Goal: Task Accomplishment & Management: Use online tool/utility

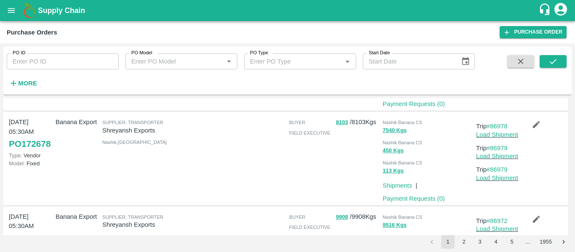
scroll to position [97, 0]
click at [499, 125] on link "#86978" at bounding box center [496, 125] width 21 height 7
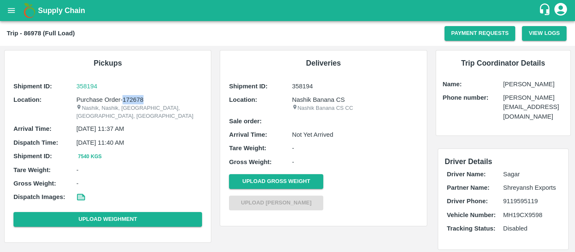
drag, startPoint x: 146, startPoint y: 99, endPoint x: 122, endPoint y: 99, distance: 23.1
click at [122, 99] on p "Purchase Order-172678" at bounding box center [139, 99] width 126 height 9
copy p "172678"
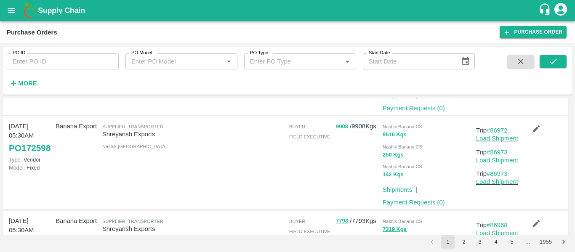
scroll to position [187, 0]
click at [499, 131] on link "#86972" at bounding box center [496, 130] width 21 height 7
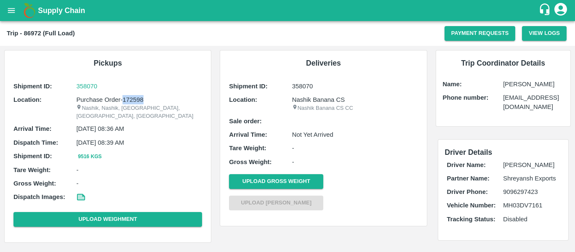
drag, startPoint x: 148, startPoint y: 99, endPoint x: 122, endPoint y: 99, distance: 26.5
click at [122, 99] on p "Purchase Order-172598" at bounding box center [139, 99] width 126 height 9
copy p "172598"
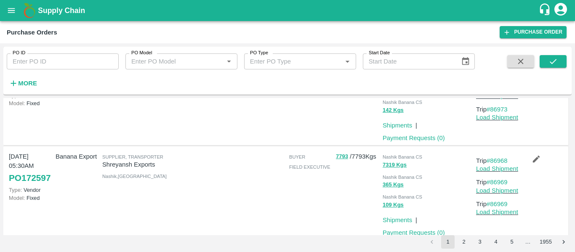
scroll to position [252, 0]
click at [496, 160] on link "#86968" at bounding box center [496, 160] width 21 height 7
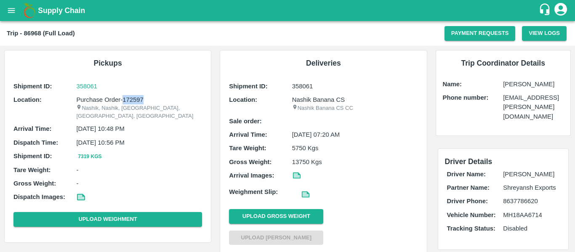
drag, startPoint x: 148, startPoint y: 99, endPoint x: 122, endPoint y: 101, distance: 25.7
click at [122, 101] on p "Purchase Order-172597" at bounding box center [139, 99] width 126 height 9
copy p "172597"
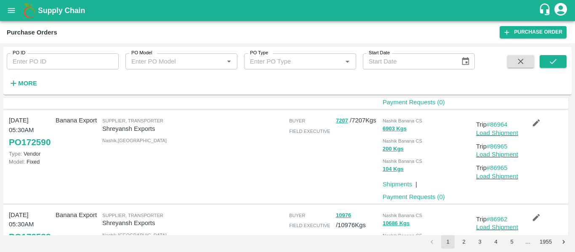
scroll to position [477, 0]
click at [501, 125] on link "#86964" at bounding box center [496, 124] width 21 height 7
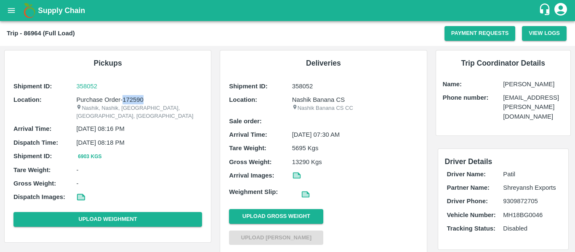
drag, startPoint x: 146, startPoint y: 99, endPoint x: 122, endPoint y: 101, distance: 24.0
click at [122, 101] on p "Purchase Order-172590" at bounding box center [139, 99] width 126 height 9
copy p "172590"
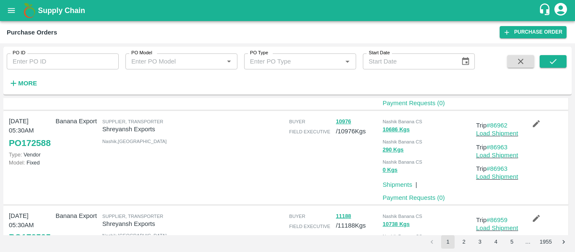
scroll to position [570, 0]
click at [501, 125] on link "#86962" at bounding box center [496, 125] width 21 height 7
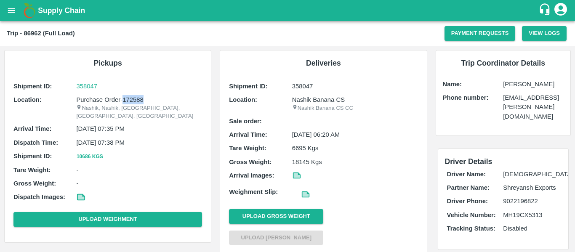
drag, startPoint x: 149, startPoint y: 99, endPoint x: 124, endPoint y: 100, distance: 25.3
click at [124, 100] on p "Purchase Order-172588" at bounding box center [139, 99] width 126 height 9
copy p "172588"
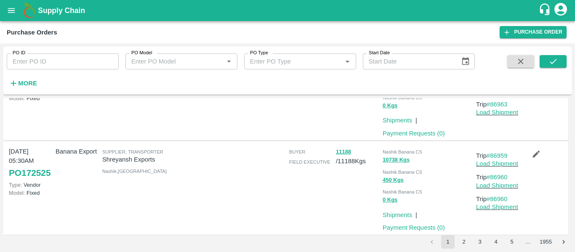
scroll to position [678, 0]
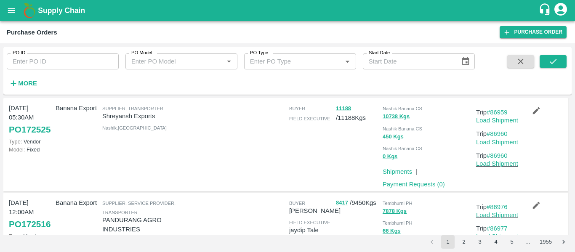
click at [492, 116] on link "#86959" at bounding box center [496, 112] width 21 height 7
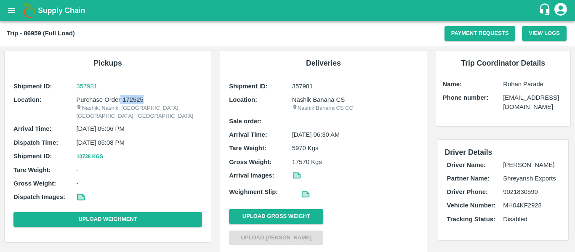
drag, startPoint x: 145, startPoint y: 101, endPoint x: 120, endPoint y: 102, distance: 24.8
click at [120, 102] on p "Purchase Order-172525" at bounding box center [139, 99] width 126 height 9
click at [141, 100] on p "Purchase Order-172525" at bounding box center [139, 99] width 126 height 9
drag, startPoint x: 145, startPoint y: 99, endPoint x: 123, endPoint y: 100, distance: 21.9
click at [123, 100] on p "Purchase Order-172525" at bounding box center [139, 99] width 126 height 9
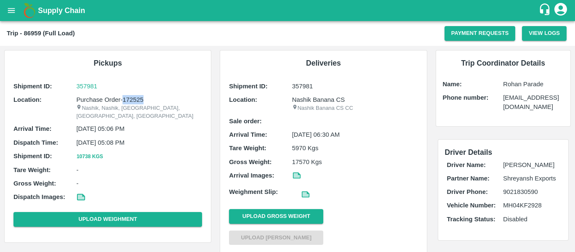
copy p "172525"
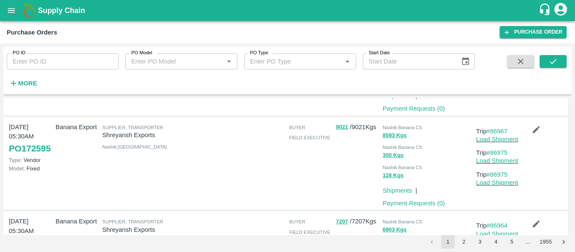
scroll to position [376, 0]
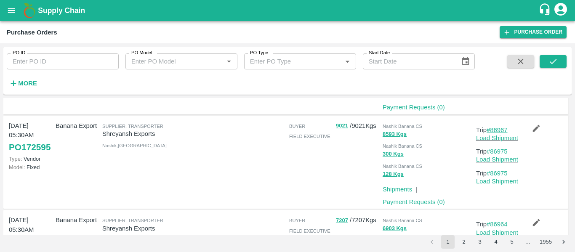
click at [490, 130] on link "#86967" at bounding box center [496, 130] width 21 height 7
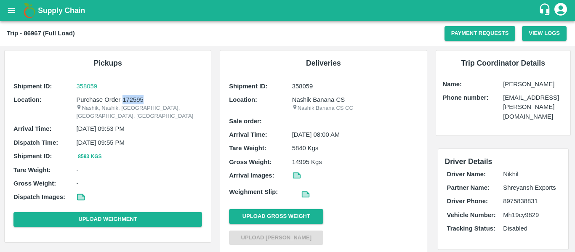
drag, startPoint x: 148, startPoint y: 100, endPoint x: 122, endPoint y: 100, distance: 26.9
click at [122, 100] on p "Purchase Order-172595" at bounding box center [139, 99] width 126 height 9
copy p "172595"
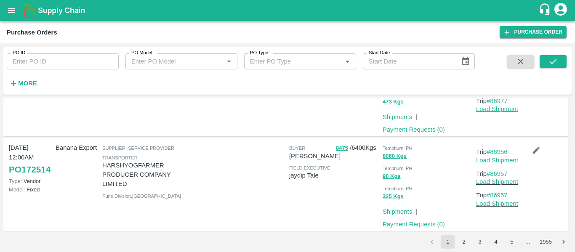
scroll to position [832, 0]
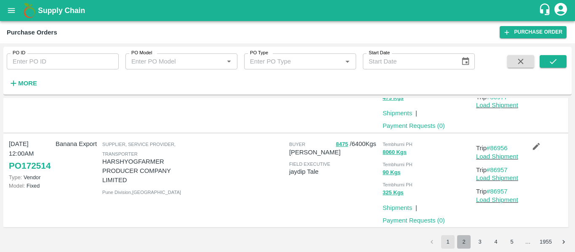
click at [464, 241] on button "2" at bounding box center [463, 241] width 13 height 13
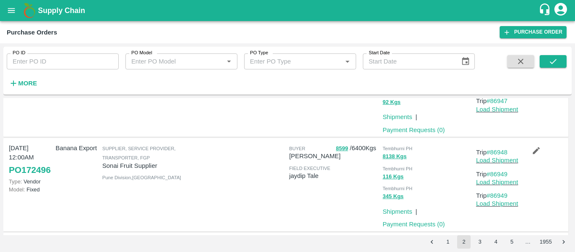
scroll to position [0, 0]
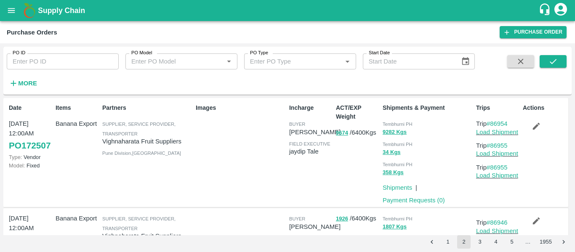
click at [446, 241] on button "1" at bounding box center [447, 241] width 13 height 13
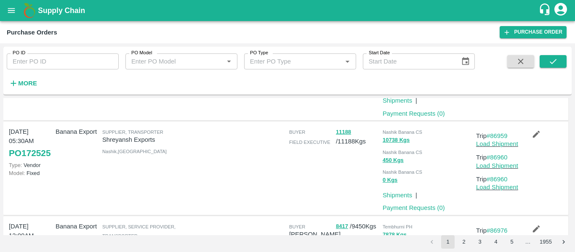
scroll to position [832, 0]
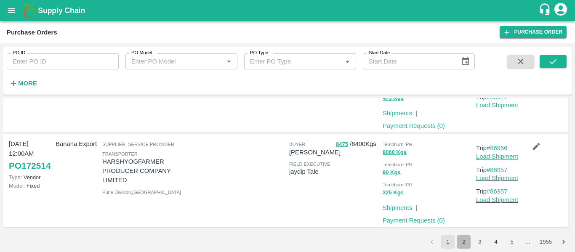
click at [469, 240] on button "2" at bounding box center [463, 241] width 13 height 13
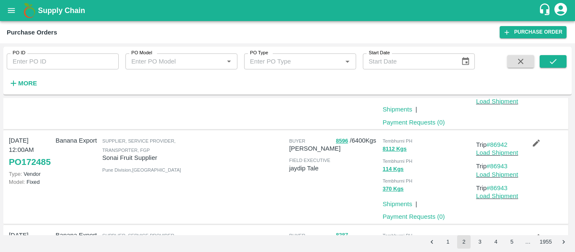
scroll to position [652, 0]
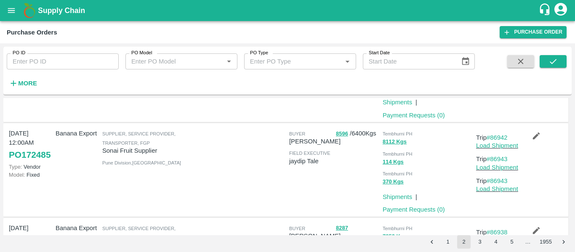
click at [57, 58] on input "PO ID" at bounding box center [63, 61] width 112 height 16
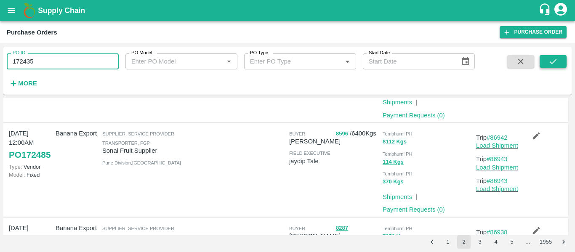
type input "172435"
click at [553, 61] on icon "submit" at bounding box center [552, 61] width 9 height 9
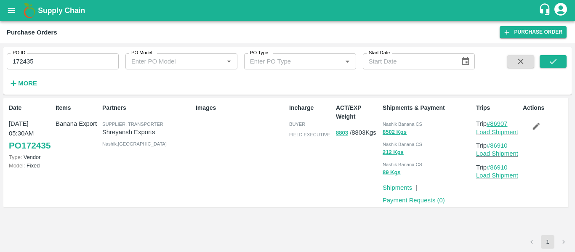
click at [495, 124] on link "#86907" at bounding box center [496, 123] width 21 height 7
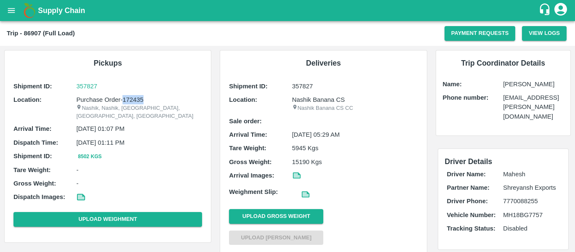
drag, startPoint x: 146, startPoint y: 98, endPoint x: 122, endPoint y: 101, distance: 24.2
click at [122, 101] on p "Purchase Order-172435" at bounding box center [139, 99] width 126 height 9
copy p "172435"
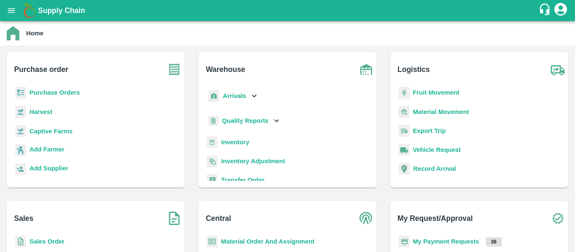
click at [48, 94] on b "Purchase Orders" at bounding box center [54, 92] width 50 height 7
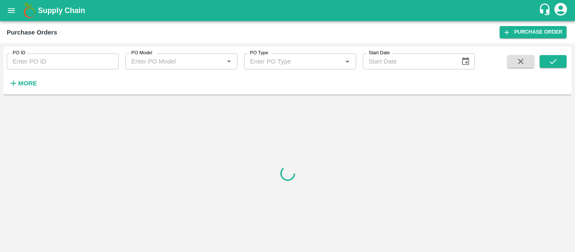
click at [57, 65] on input "PO ID" at bounding box center [63, 61] width 112 height 16
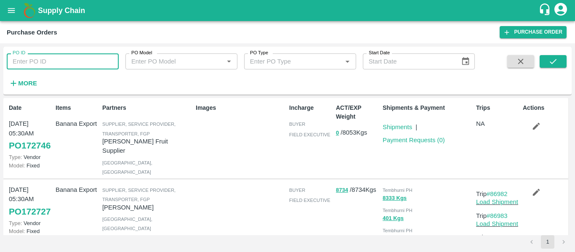
paste input "172435"
type input "172435"
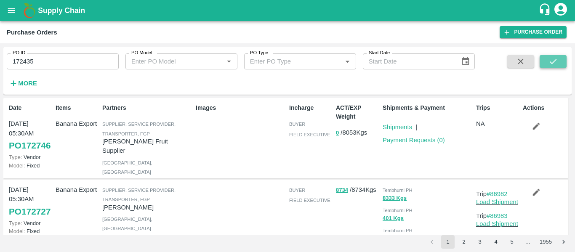
click at [547, 61] on button "submit" at bounding box center [552, 61] width 27 height 13
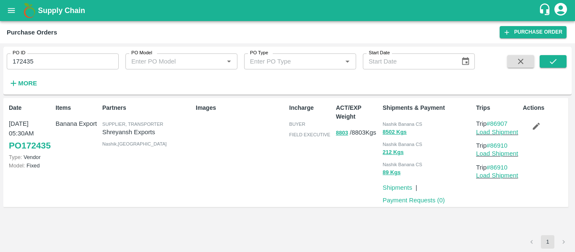
click at [525, 128] on button "button" at bounding box center [535, 126] width 27 height 14
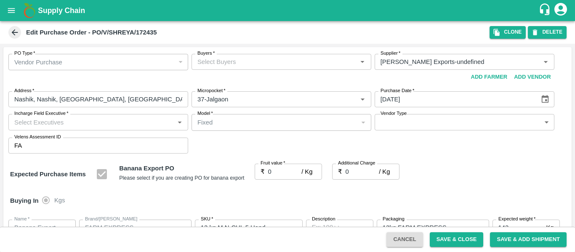
click at [541, 100] on icon "Choose date, selected date is Aug 28, 2025" at bounding box center [544, 99] width 7 height 8
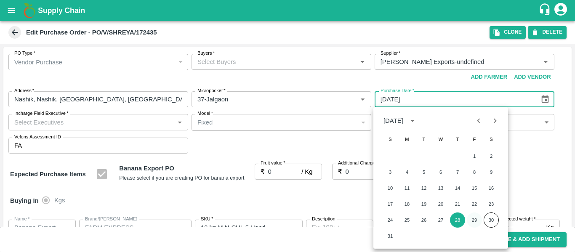
click at [474, 219] on button "29" at bounding box center [473, 219] width 15 height 15
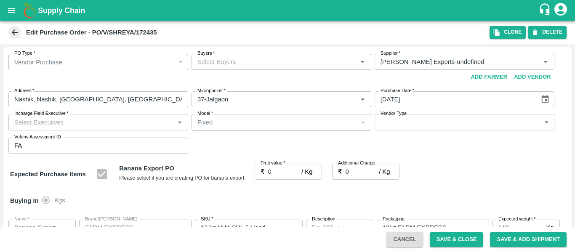
type input "29/08/2025"
click at [236, 64] on input "Buyers   *" at bounding box center [274, 61] width 161 height 11
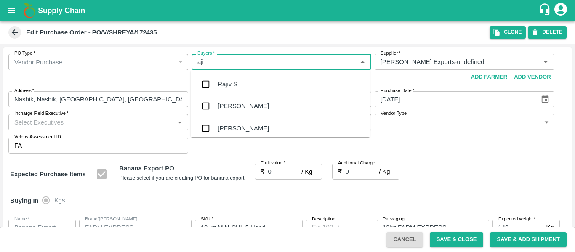
type input "ajit"
click at [236, 84] on div "Ajit Otari" at bounding box center [242, 83] width 51 height 9
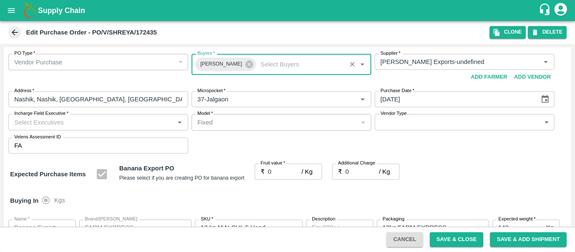
click at [281, 177] on input "0" at bounding box center [285, 172] width 34 height 16
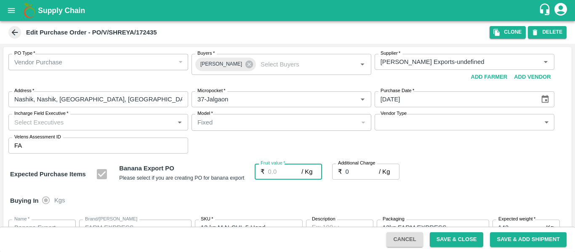
type input "1"
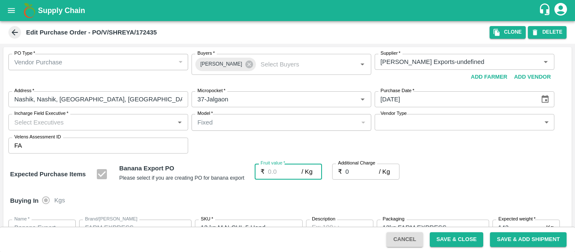
type input "1"
type input "19"
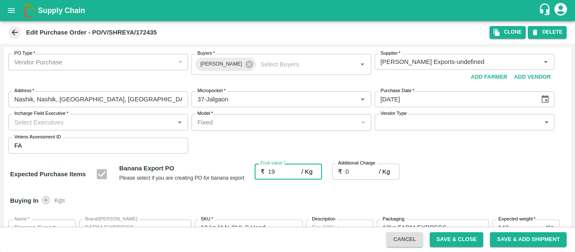
type input "19"
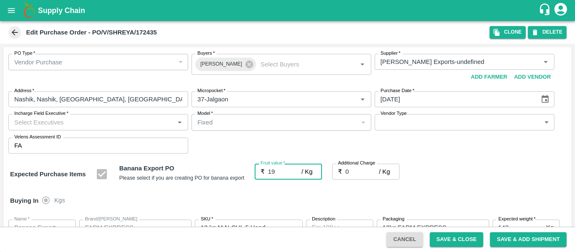
click at [355, 172] on input "0" at bounding box center [362, 172] width 34 height 16
type input "2"
type input "21"
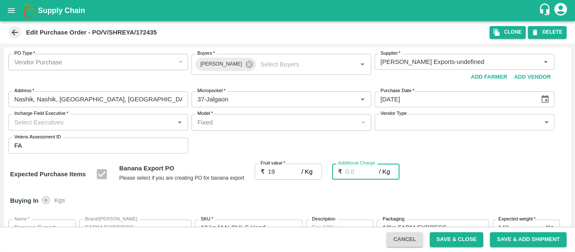
type input "21"
type input "2.7"
type input "21.7"
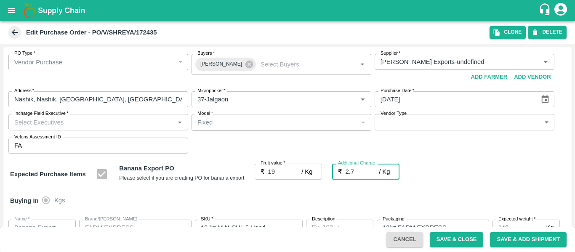
type input "21.7"
type input "2.75"
type input "21.75"
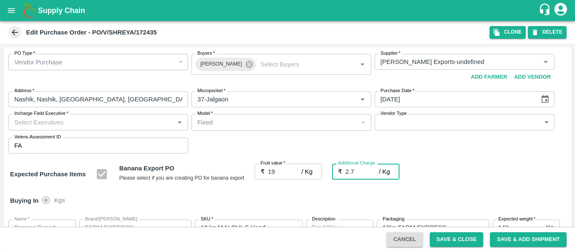
type input "21.75"
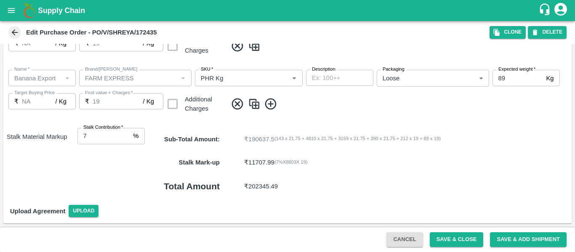
type input "2.75"
click at [446, 235] on button "Save & Close" at bounding box center [456, 239] width 54 height 15
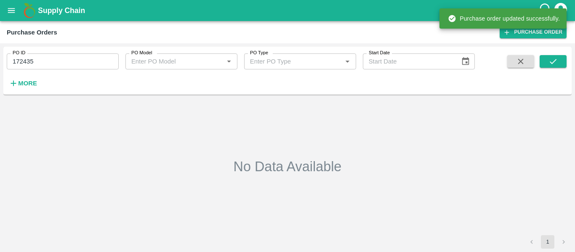
type input "172435"
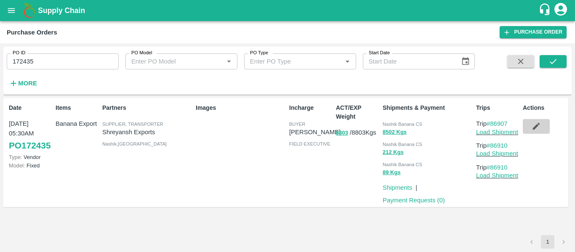
click at [535, 127] on icon "button" at bounding box center [536, 126] width 7 height 7
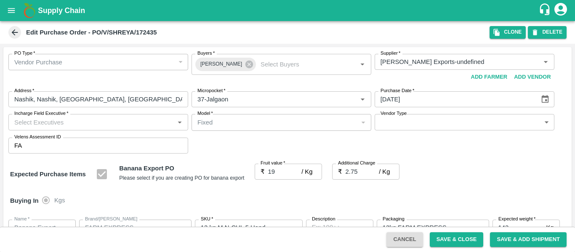
scroll to position [439, 0]
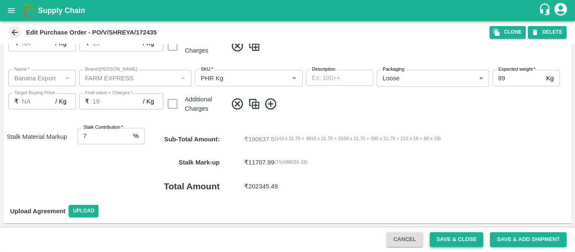
click at [449, 236] on button "Save & Close" at bounding box center [456, 239] width 54 height 15
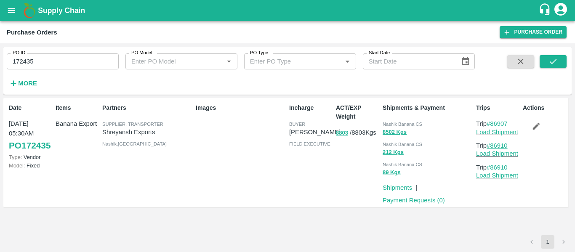
drag, startPoint x: 511, startPoint y: 146, endPoint x: 492, endPoint y: 147, distance: 19.4
click at [492, 147] on p "Trip #86910" at bounding box center [497, 145] width 43 height 9
copy link "86910"
click at [494, 134] on link "Load Shipment" at bounding box center [497, 132] width 42 height 7
copy link "86910"
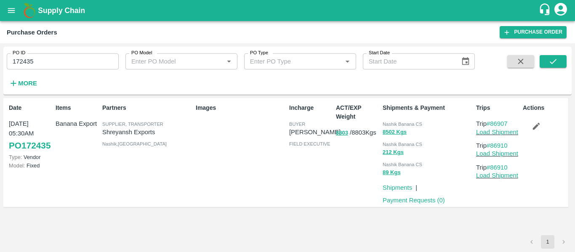
click at [9, 9] on icon "open drawer" at bounding box center [11, 10] width 7 height 5
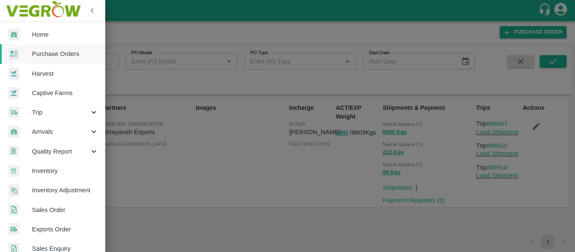
click at [42, 111] on span "Trip" at bounding box center [60, 112] width 57 height 9
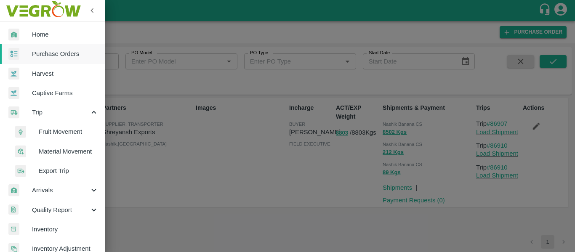
click at [62, 136] on span "Fruit Movement" at bounding box center [69, 131] width 60 height 9
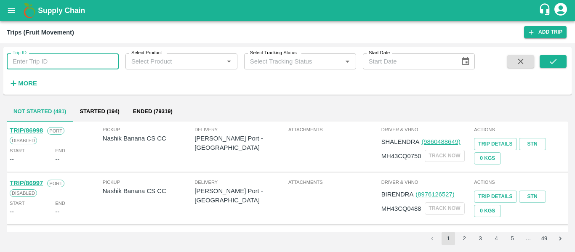
click at [68, 61] on input "Trip ID" at bounding box center [63, 61] width 112 height 16
type input "86907"
click at [552, 60] on icon "submit" at bounding box center [552, 61] width 9 height 9
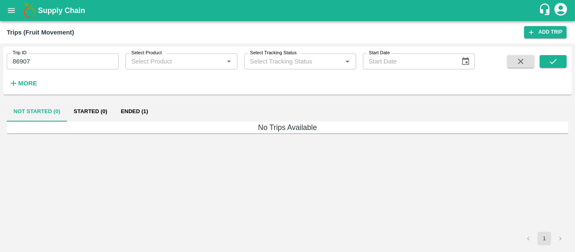
click at [132, 114] on button "Ended (1)" at bounding box center [134, 111] width 41 height 20
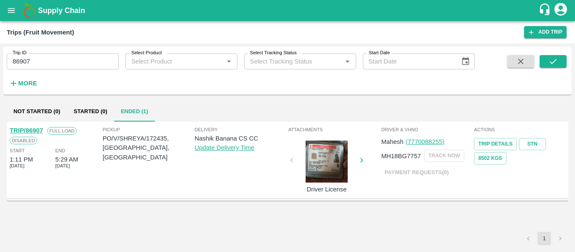
click at [37, 130] on link "TRIP/86907" at bounding box center [26, 130] width 33 height 7
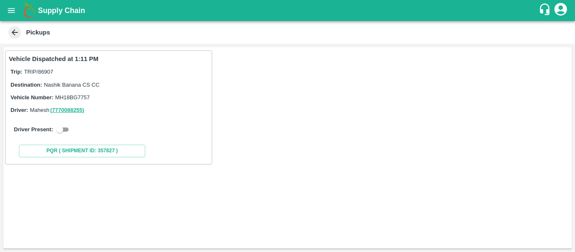
click at [64, 128] on input "checkbox" at bounding box center [60, 130] width 30 height 10
checkbox input "true"
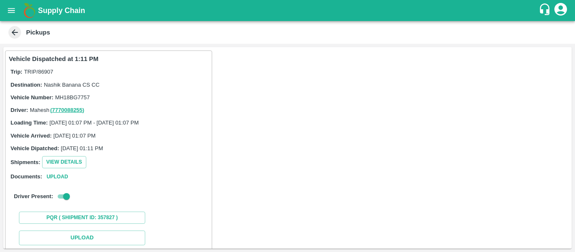
scroll to position [123, 0]
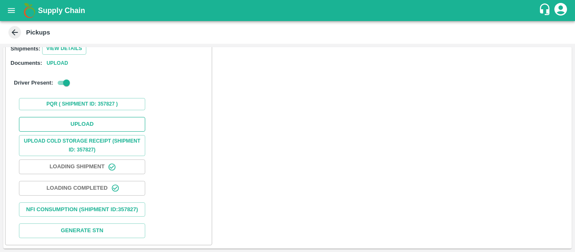
click at [85, 117] on button "Upload" at bounding box center [82, 124] width 126 height 15
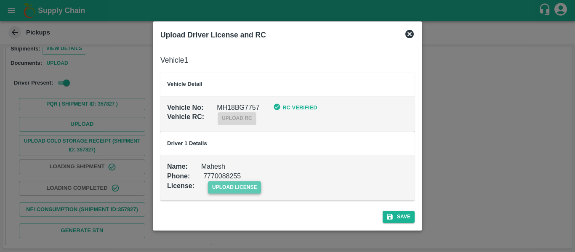
click at [236, 187] on span "upload license" at bounding box center [234, 187] width 53 height 12
click at [0, 0] on input "upload license" at bounding box center [0, 0] width 0 height 0
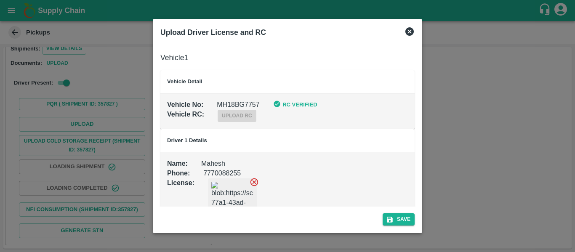
click at [396, 212] on div "Save" at bounding box center [287, 218] width 261 height 22
click at [396, 219] on button "Save" at bounding box center [398, 219] width 32 height 12
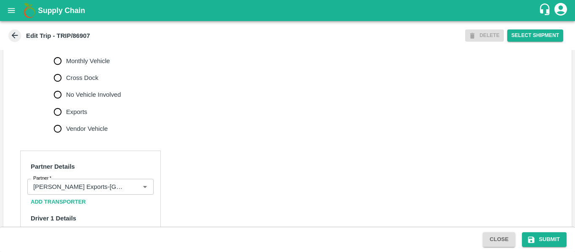
scroll to position [655, 0]
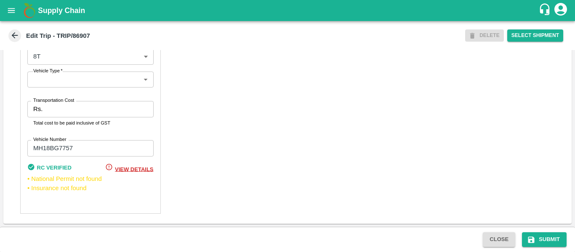
click at [58, 106] on input "Transportation Cost" at bounding box center [99, 109] width 107 height 16
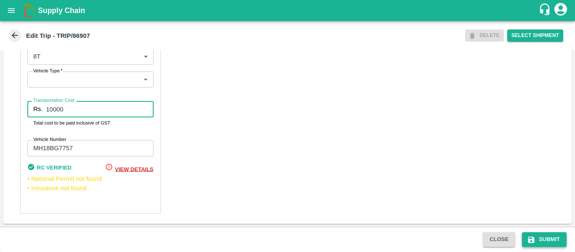
type input "10000"
click at [532, 243] on icon "submit" at bounding box center [531, 239] width 6 height 6
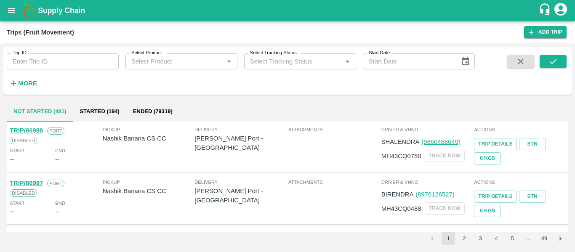
click at [26, 63] on input "Trip ID" at bounding box center [63, 61] width 112 height 16
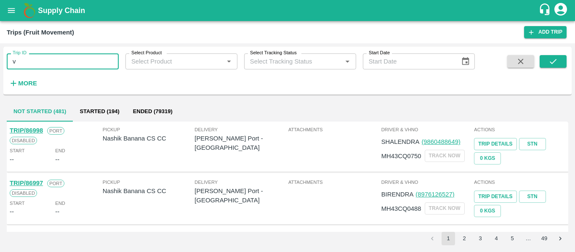
type input "v"
paste input "text"
type input "86910"
click at [544, 65] on button "submit" at bounding box center [552, 61] width 27 height 13
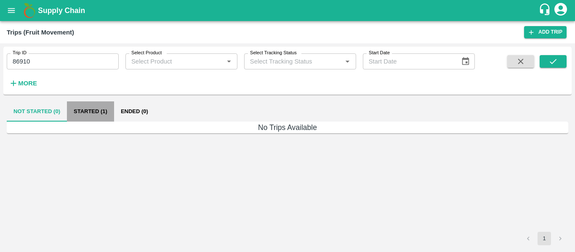
click at [103, 117] on button "Started (1)" at bounding box center [90, 111] width 47 height 20
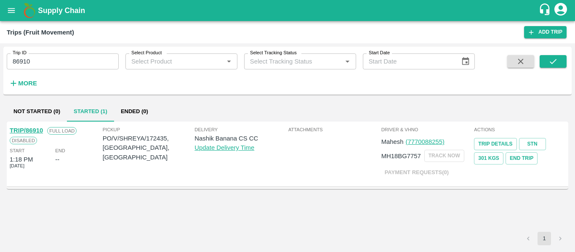
click at [36, 132] on link "TRIP/86910" at bounding box center [26, 130] width 33 height 7
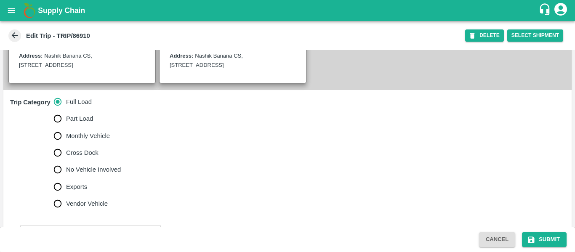
click at [97, 174] on span "No Vehicle Involved" at bounding box center [93, 169] width 55 height 9
click at [66, 178] on input "No Vehicle Involved" at bounding box center [57, 169] width 17 height 17
radio input "true"
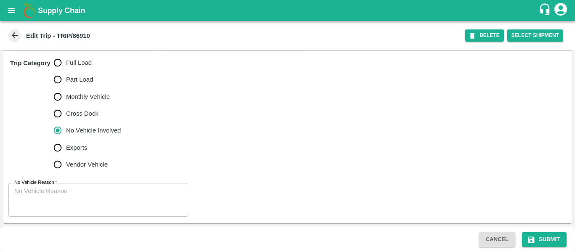
click at [85, 196] on textarea "No Vehicle Reason   *" at bounding box center [98, 200] width 168 height 26
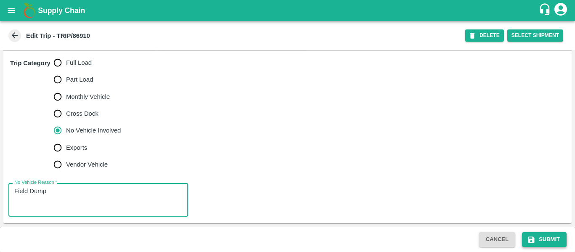
type textarea "Field Dump"
click at [552, 244] on button "Submit" at bounding box center [544, 239] width 45 height 15
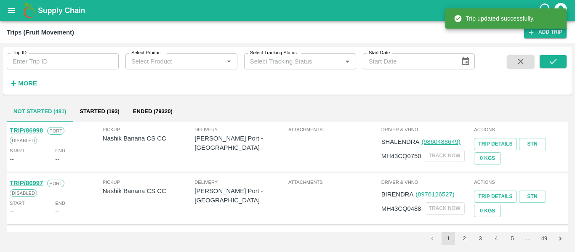
click at [7, 9] on icon "open drawer" at bounding box center [11, 10] width 9 height 9
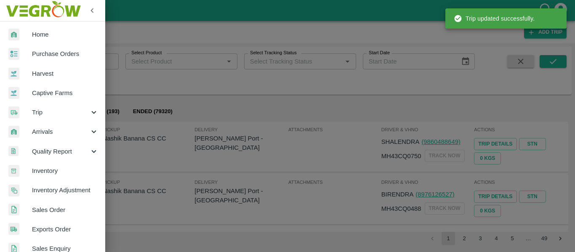
click at [38, 53] on span "Purchase Orders" at bounding box center [65, 53] width 66 height 9
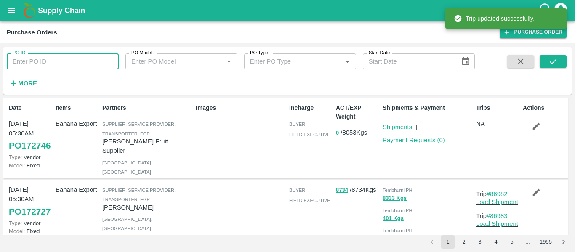
click at [70, 64] on input "PO ID" at bounding box center [63, 61] width 112 height 16
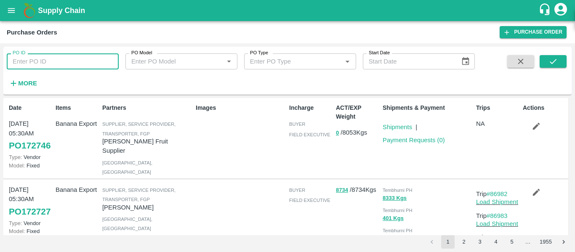
paste input "86910"
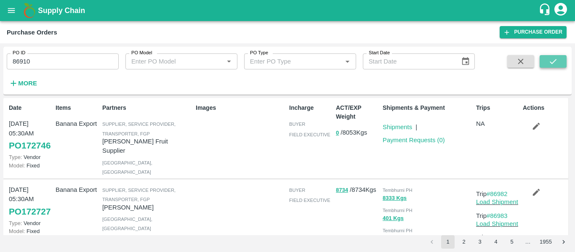
click at [548, 64] on icon "submit" at bounding box center [552, 61] width 9 height 9
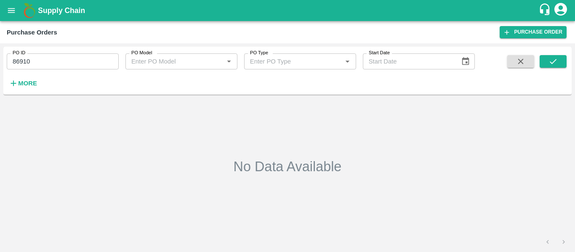
click at [25, 56] on label "PO ID" at bounding box center [19, 53] width 13 height 7
click at [25, 56] on input "86910" at bounding box center [63, 61] width 112 height 16
click at [25, 56] on label "PO ID" at bounding box center [19, 53] width 13 height 7
click at [25, 56] on input "86910" at bounding box center [63, 61] width 112 height 16
click at [25, 58] on input "86910" at bounding box center [63, 61] width 112 height 16
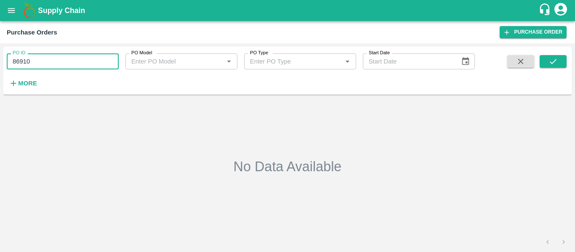
click at [25, 58] on input "86910" at bounding box center [63, 61] width 112 height 16
paste input "text"
click at [551, 66] on icon "submit" at bounding box center [552, 61] width 9 height 9
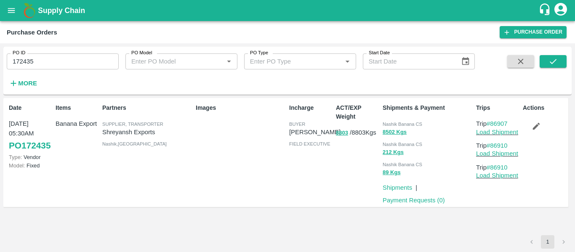
click at [37, 65] on input "172435" at bounding box center [63, 61] width 112 height 16
paste input "text"
type input "172525"
click at [549, 63] on icon "submit" at bounding box center [552, 61] width 9 height 9
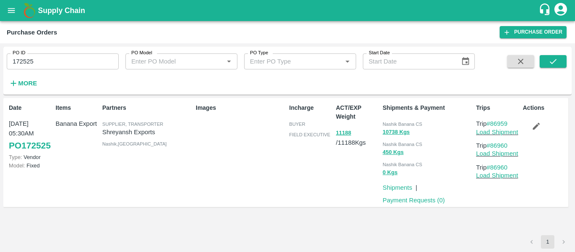
click at [535, 130] on icon "button" at bounding box center [535, 126] width 9 height 9
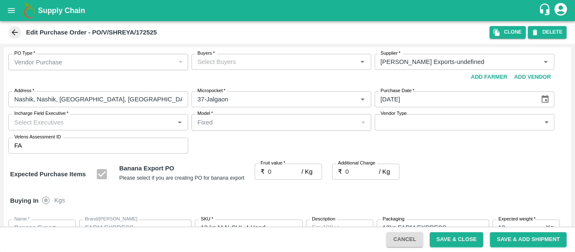
click at [207, 67] on input "Buyers   *" at bounding box center [274, 61] width 161 height 11
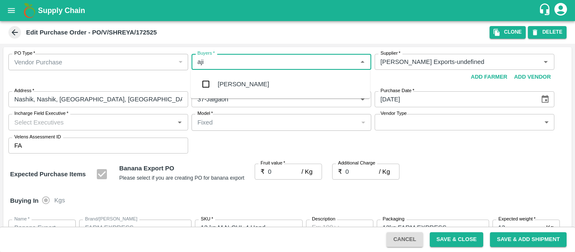
type input "ajit"
click at [214, 86] on input "checkbox" at bounding box center [205, 84] width 17 height 17
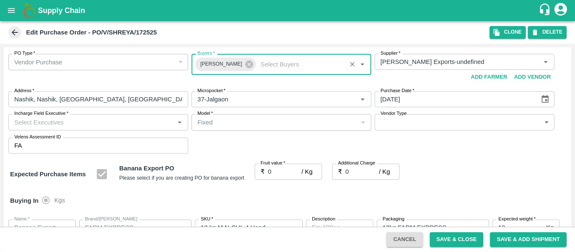
click at [274, 173] on input "0" at bounding box center [285, 172] width 34 height 16
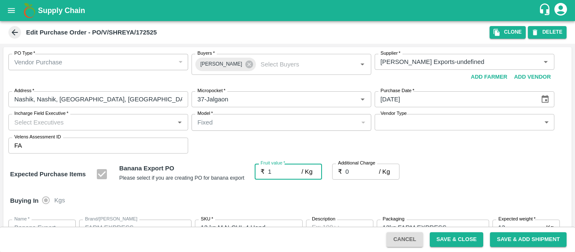
type input "19"
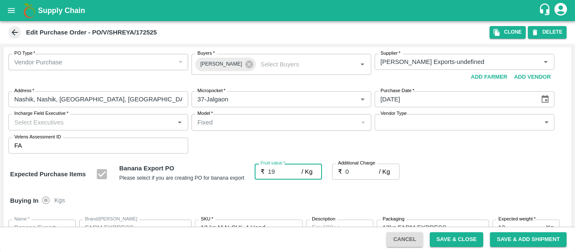
type input "19"
click at [350, 173] on input "0" at bounding box center [362, 172] width 34 height 16
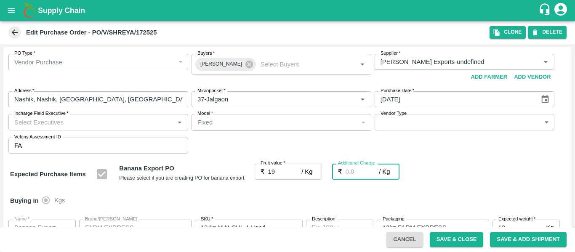
type input "2"
type input "21"
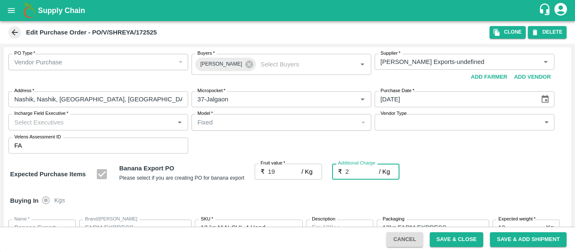
type input "21"
type input "2.7"
type input "21.7"
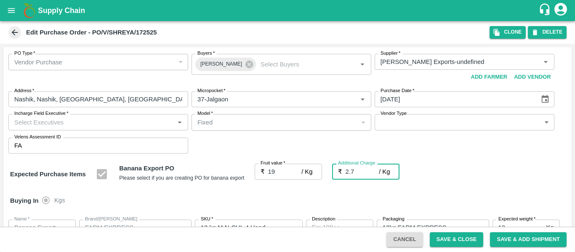
type input "21.7"
type input "2.75"
type input "21.75"
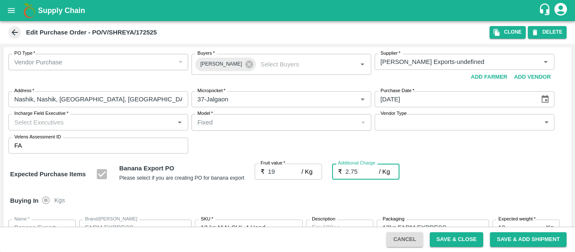
type input "21.75"
type input "2.75"
click at [493, 194] on div "Buying In Kgs" at bounding box center [287, 200] width 568 height 24
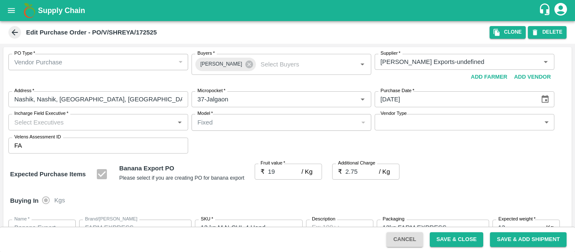
scroll to position [497, 0]
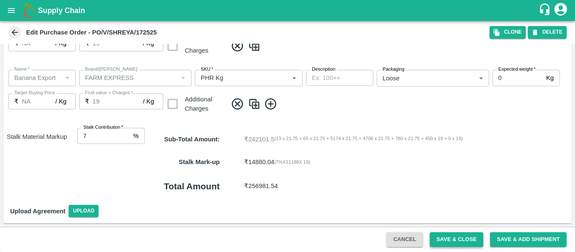
click at [443, 241] on button "Save & Close" at bounding box center [456, 239] width 54 height 15
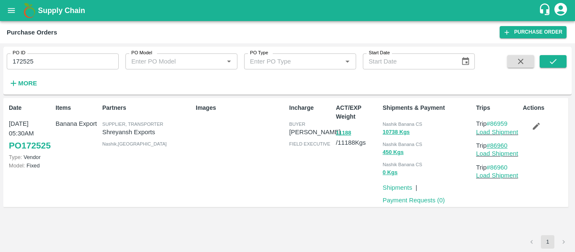
drag, startPoint x: 511, startPoint y: 146, endPoint x: 493, endPoint y: 147, distance: 19.0
click at [493, 147] on p "Trip #86960" at bounding box center [497, 145] width 43 height 9
copy link "86960"
click at [15, 8] on icon "open drawer" at bounding box center [11, 10] width 9 height 9
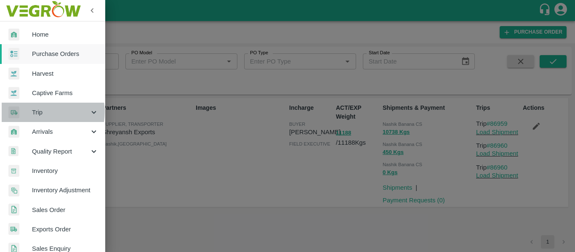
click at [45, 112] on span "Trip" at bounding box center [60, 112] width 57 height 9
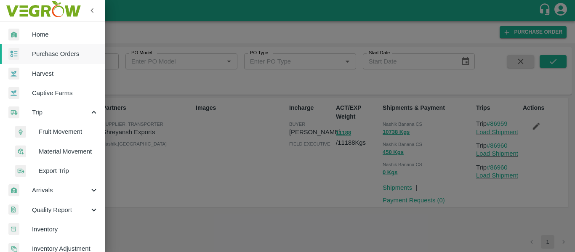
click at [57, 130] on span "Fruit Movement" at bounding box center [69, 131] width 60 height 9
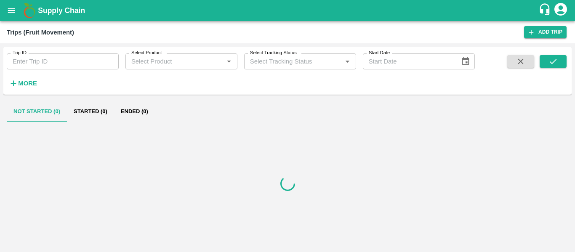
click at [72, 45] on div "Trip ID Trip ID Select Product Select Product   * Select Tracking Status Select…" at bounding box center [287, 147] width 575 height 209
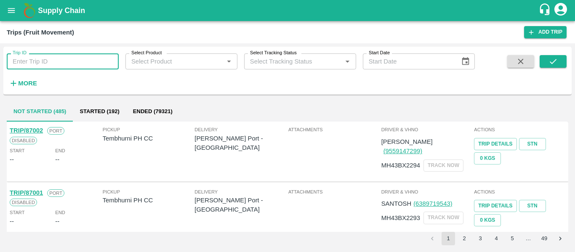
click at [75, 63] on input "Trip ID" at bounding box center [63, 61] width 112 height 16
type input "86959"
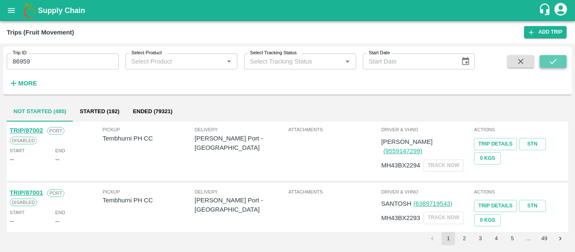
click at [554, 60] on icon "submit" at bounding box center [552, 61] width 9 height 9
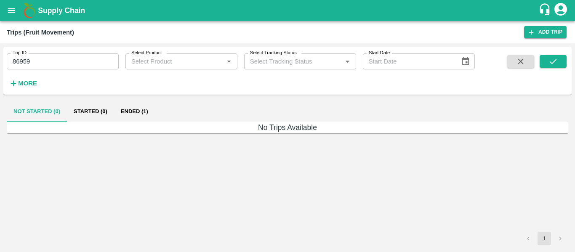
click at [142, 107] on button "Ended (1)" at bounding box center [134, 111] width 41 height 20
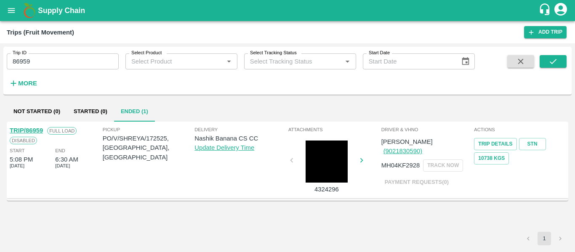
click at [15, 15] on icon "open drawer" at bounding box center [11, 10] width 9 height 9
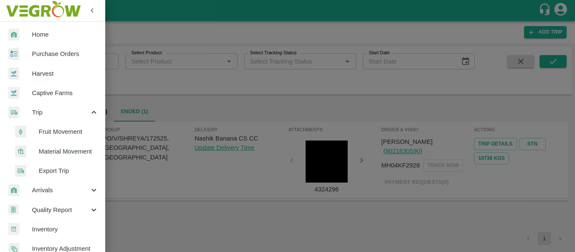
click at [45, 49] on span "Purchase Orders" at bounding box center [65, 53] width 66 height 9
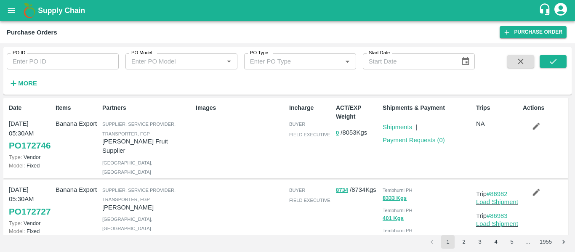
click at [87, 68] on input "PO ID" at bounding box center [63, 61] width 112 height 16
paste input "172525"
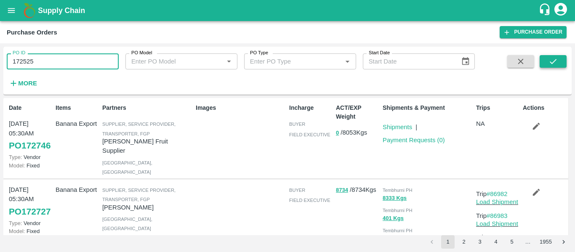
type input "172525"
click at [550, 64] on icon "submit" at bounding box center [552, 61] width 9 height 9
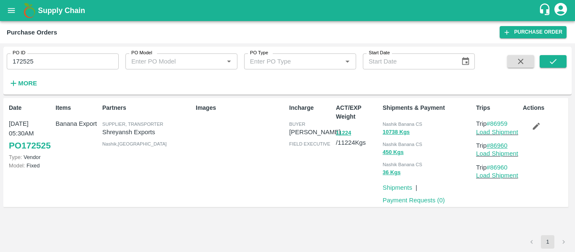
drag, startPoint x: 512, startPoint y: 145, endPoint x: 492, endPoint y: 148, distance: 20.5
click at [492, 148] on p "Trip #86960" at bounding box center [497, 145] width 43 height 9
copy link "86960"
click at [5, 18] on button "open drawer" at bounding box center [11, 10] width 19 height 19
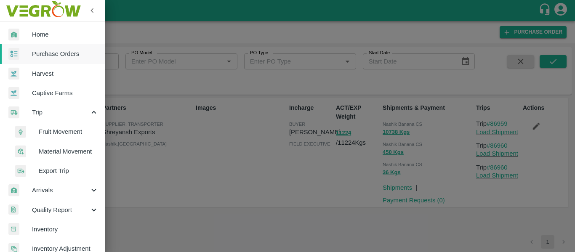
click at [62, 130] on span "Fruit Movement" at bounding box center [69, 131] width 60 height 9
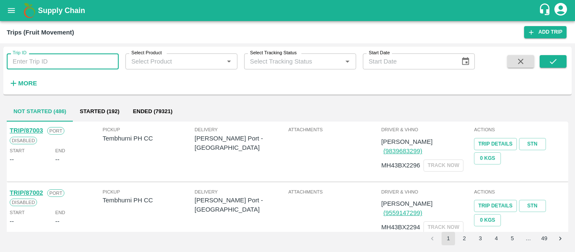
click at [58, 66] on input "Trip ID" at bounding box center [63, 61] width 112 height 16
type input "86959"
click at [552, 61] on icon "submit" at bounding box center [552, 61] width 9 height 9
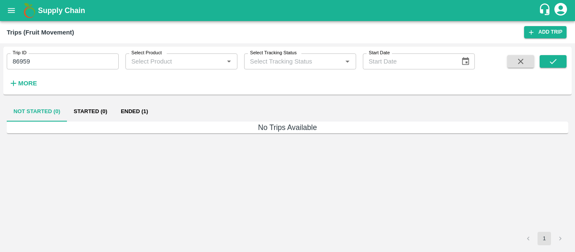
click at [125, 110] on button "Ended (1)" at bounding box center [134, 111] width 41 height 20
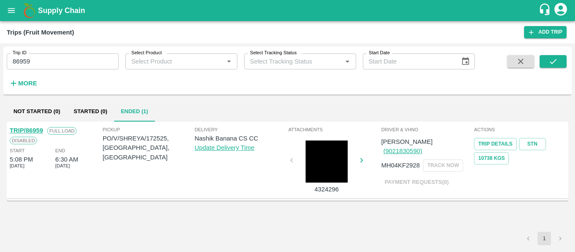
click at [42, 127] on div "TRIP/86959" at bounding box center [26, 130] width 33 height 9
click at [38, 130] on link "TRIP/86959" at bounding box center [26, 130] width 33 height 7
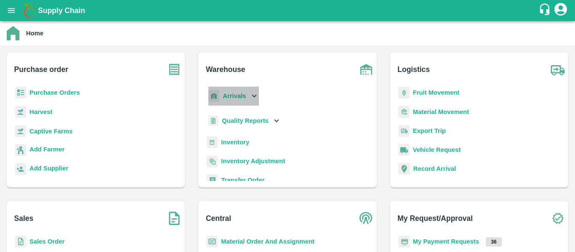
click at [256, 95] on icon at bounding box center [253, 95] width 9 height 9
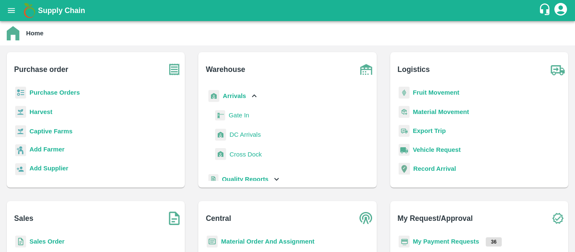
click at [235, 135] on span "DC Arrivals" at bounding box center [244, 134] width 31 height 9
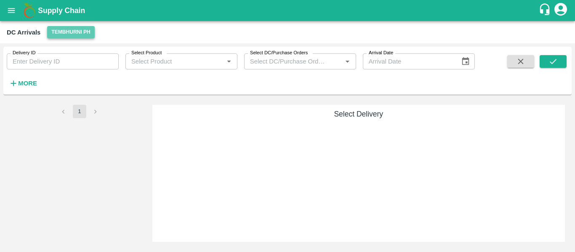
click at [85, 37] on button "Tembhurni PH" at bounding box center [70, 32] width 47 height 12
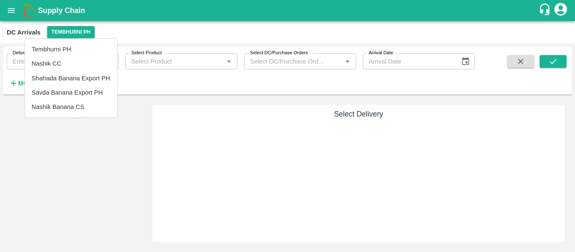
click at [64, 111] on li "Nashik Banana CS" at bounding box center [71, 107] width 92 height 14
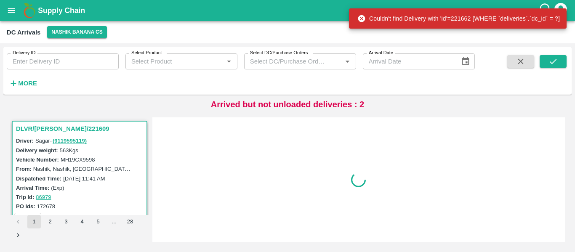
scroll to position [3, 0]
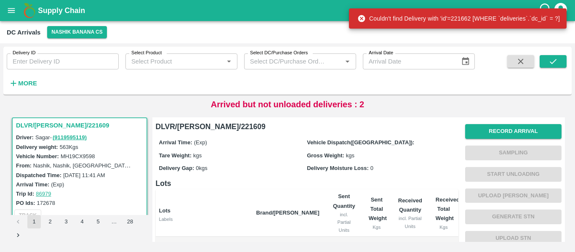
click at [29, 81] on strong "More" at bounding box center [27, 83] width 19 height 7
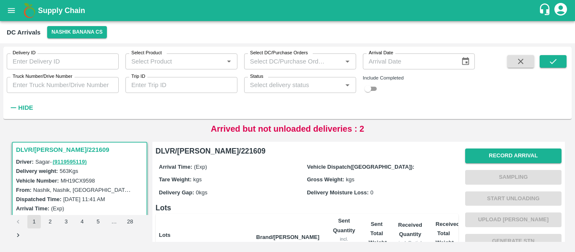
click at [154, 90] on input "Trip ID" at bounding box center [181, 85] width 112 height 16
paste input "86960"
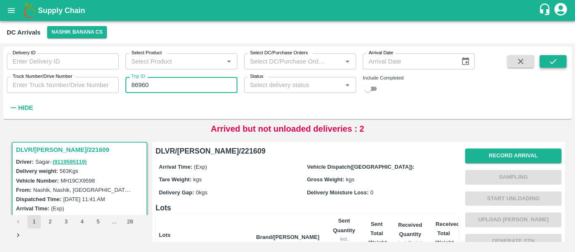
type input "86960"
click at [556, 61] on icon "submit" at bounding box center [552, 61] width 9 height 9
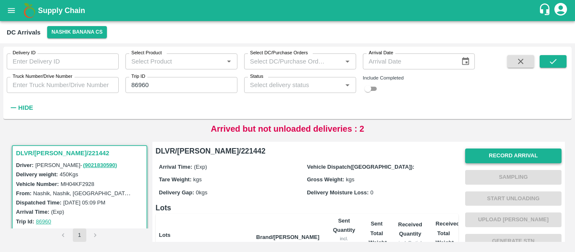
click at [479, 153] on button "Record Arrival" at bounding box center [513, 155] width 96 height 15
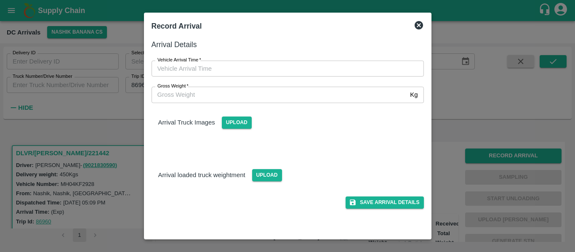
type input "DD/MM/YYYY hh:mm aa"
click at [233, 68] on input "DD/MM/YYYY hh:mm aa" at bounding box center [284, 69] width 266 height 16
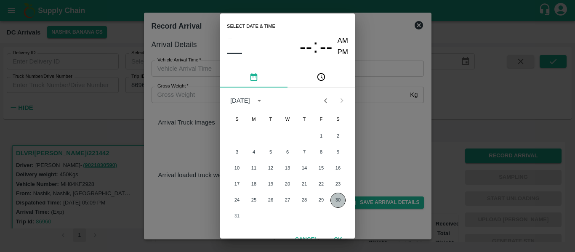
click at [337, 199] on button "30" at bounding box center [337, 200] width 15 height 15
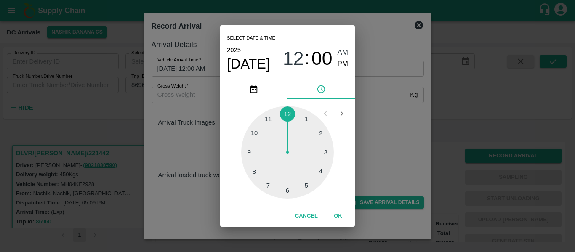
click at [249, 154] on div at bounding box center [287, 152] width 93 height 93
type input "30/08/2025 09:00 AM"
click at [341, 54] on span "AM" at bounding box center [342, 52] width 11 height 11
click at [335, 212] on button "OK" at bounding box center [337, 216] width 27 height 15
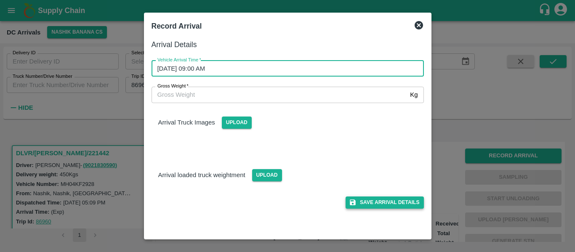
click at [392, 201] on button "Save Arrival Details" at bounding box center [384, 202] width 78 height 12
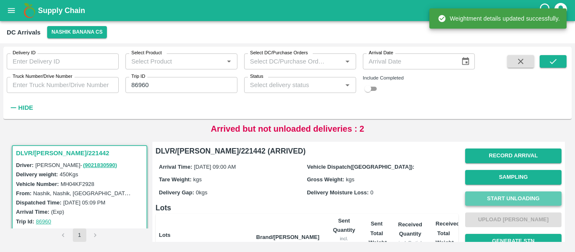
click at [493, 203] on button "Start Unloading" at bounding box center [513, 198] width 96 height 15
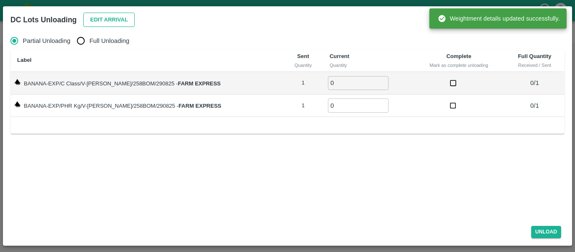
click at [103, 16] on button "Edit Arrival" at bounding box center [108, 20] width 51 height 15
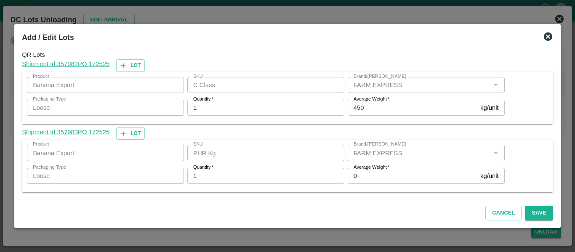
click at [366, 180] on input "0" at bounding box center [411, 176] width 129 height 16
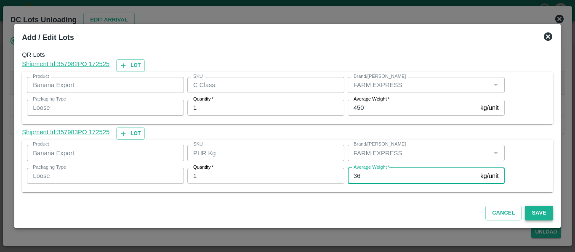
type input "36"
click at [537, 218] on button "Save" at bounding box center [539, 213] width 28 height 15
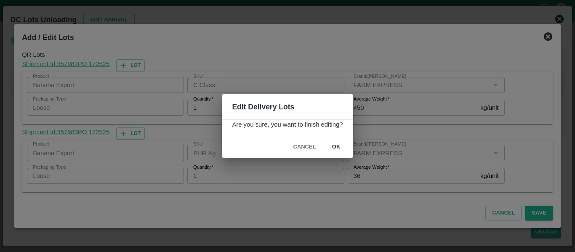
click at [334, 145] on button "ok" at bounding box center [336, 147] width 27 height 15
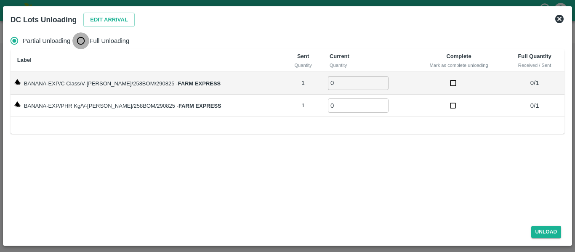
click at [79, 45] on input "Full Unloading" at bounding box center [80, 40] width 17 height 17
radio input "true"
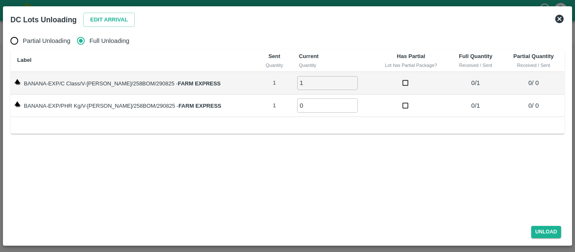
type input "1"
click at [342, 81] on input "1" at bounding box center [327, 83] width 61 height 14
type input "1"
click at [342, 104] on input "1" at bounding box center [327, 105] width 61 height 14
click at [543, 227] on button "Unload" at bounding box center [546, 232] width 30 height 12
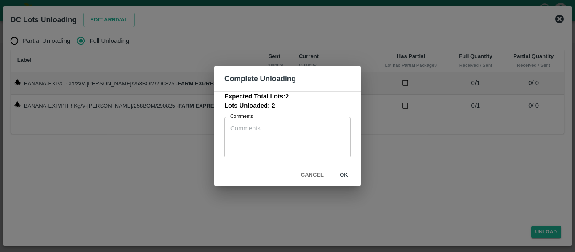
click at [348, 178] on button "ok" at bounding box center [343, 175] width 27 height 15
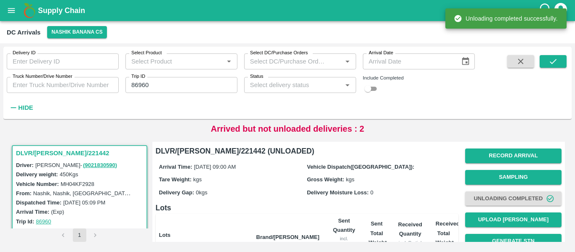
scroll to position [108, 0]
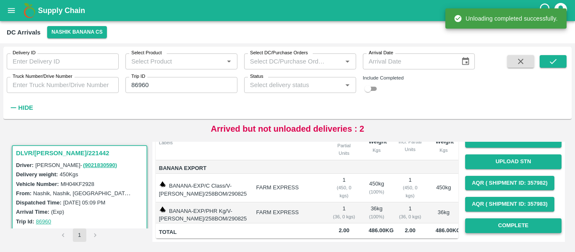
click at [508, 218] on button "Complete" at bounding box center [513, 225] width 96 height 15
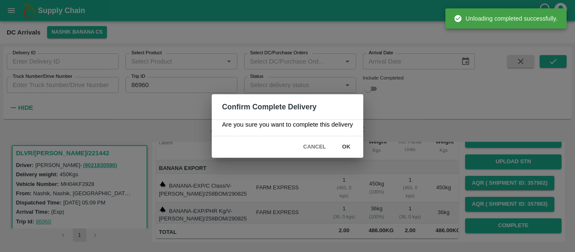
click at [350, 147] on button "ok" at bounding box center [346, 147] width 27 height 15
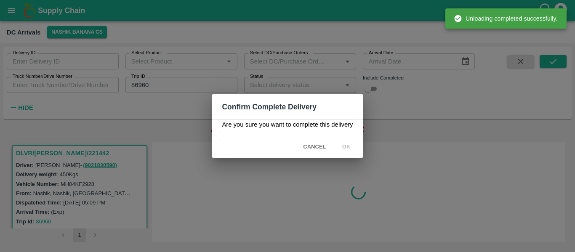
scroll to position [0, 0]
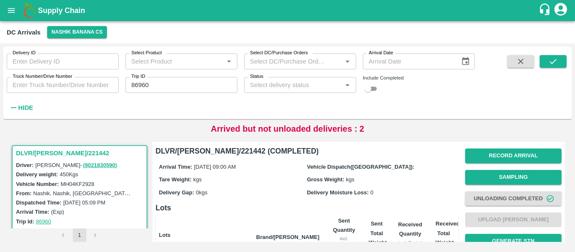
click at [147, 93] on input "86960" at bounding box center [181, 85] width 112 height 16
paste input "text"
type input "86963"
click at [554, 58] on icon "submit" at bounding box center [552, 61] width 9 height 9
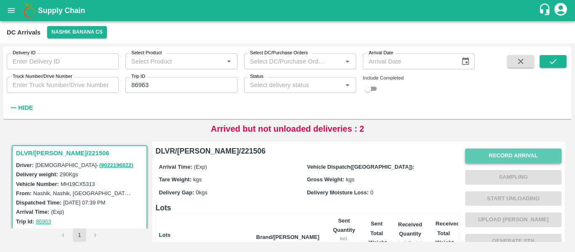
click at [483, 156] on button "Record Arrival" at bounding box center [513, 155] width 96 height 15
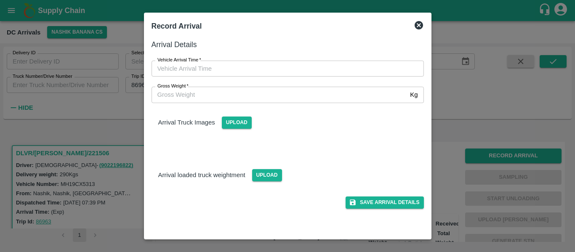
type input "DD/MM/YYYY hh:mm aa"
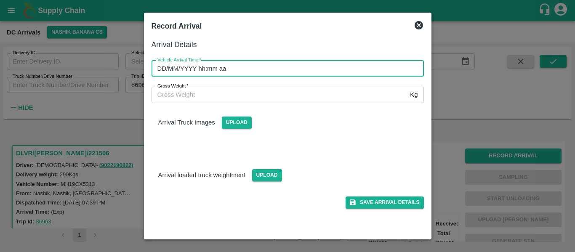
click at [226, 69] on input "DD/MM/YYYY hh:mm aa" at bounding box center [284, 69] width 266 height 16
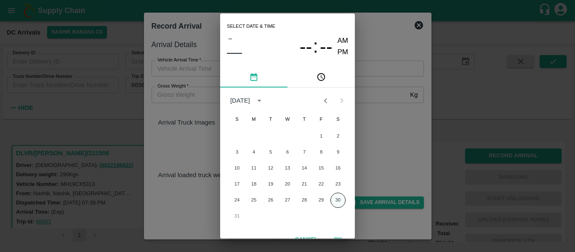
click at [333, 195] on button "30" at bounding box center [337, 200] width 15 height 15
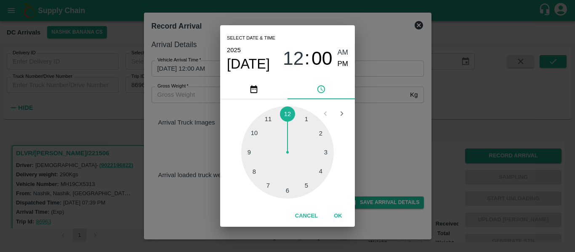
click at [269, 185] on div at bounding box center [287, 152] width 93 height 93
click at [320, 171] on div at bounding box center [287, 152] width 93 height 93
type input "30/08/2025 07:20 AM"
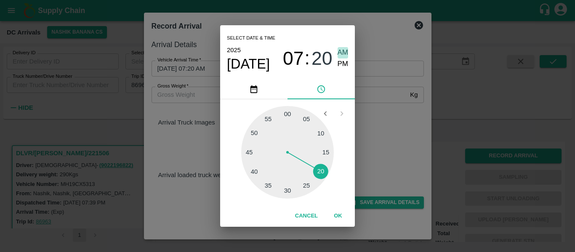
click at [341, 53] on span "AM" at bounding box center [342, 52] width 11 height 11
click at [342, 212] on button "OK" at bounding box center [337, 216] width 27 height 15
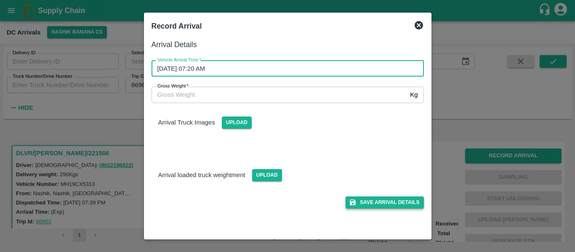
click at [385, 207] on button "Save Arrival Details" at bounding box center [384, 202] width 78 height 12
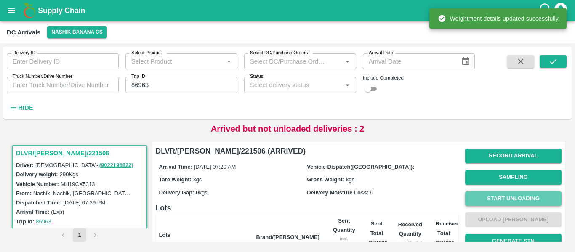
click at [483, 200] on button "Start Unloading" at bounding box center [513, 198] width 96 height 15
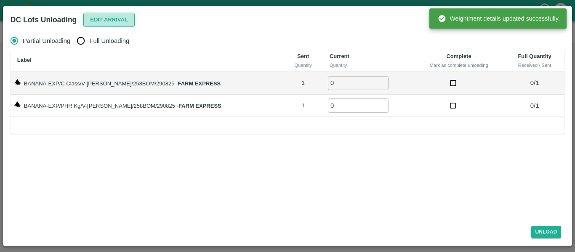
click at [93, 18] on button "Edit Arrival" at bounding box center [108, 20] width 51 height 15
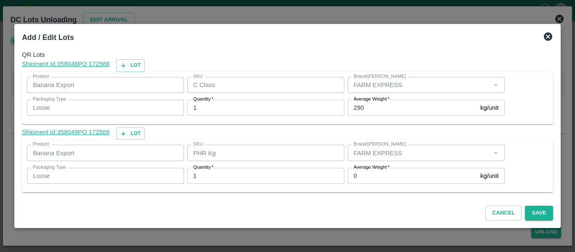
click at [375, 105] on input "290" at bounding box center [411, 108] width 129 height 16
type input "231"
click at [366, 177] on input "0" at bounding box center [411, 176] width 129 height 16
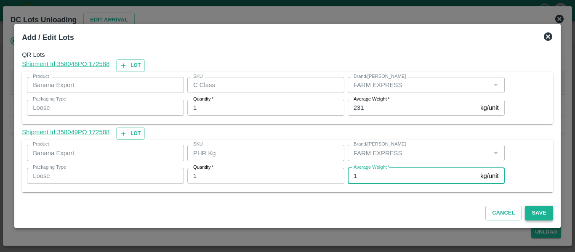
type input "1"
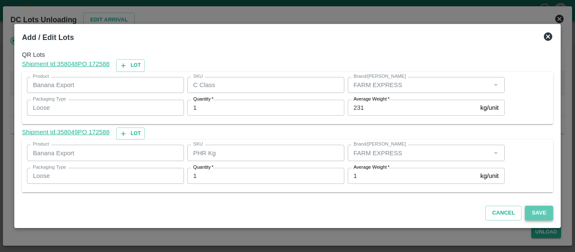
click at [535, 215] on button "Save" at bounding box center [539, 213] width 28 height 15
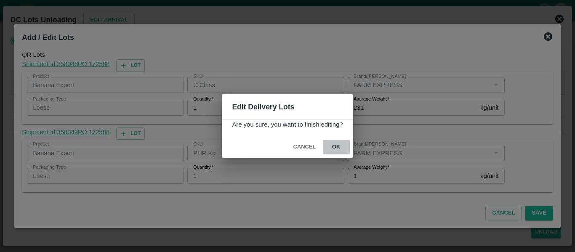
click at [339, 150] on button "ok" at bounding box center [336, 147] width 27 height 15
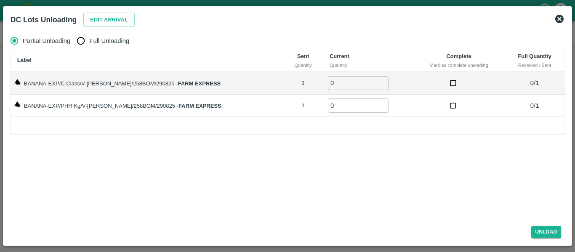
click at [97, 46] on label "Full Unloading" at bounding box center [100, 40] width 57 height 17
click at [89, 46] on input "Full Unloading" at bounding box center [80, 40] width 17 height 17
radio input "true"
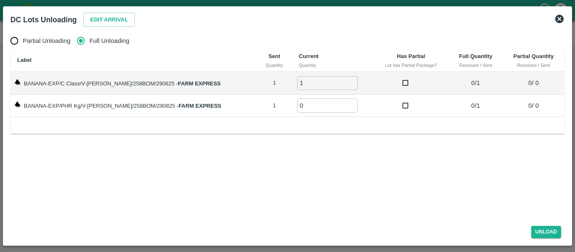
type input "1"
click at [340, 80] on input "1" at bounding box center [327, 83] width 61 height 14
type input "1"
click at [341, 103] on input "1" at bounding box center [327, 105] width 61 height 14
click at [542, 229] on button "Unload" at bounding box center [546, 232] width 30 height 12
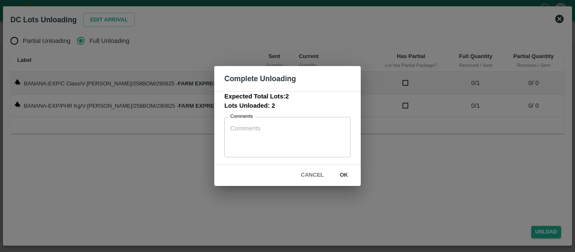
click at [344, 172] on button "ok" at bounding box center [343, 175] width 27 height 15
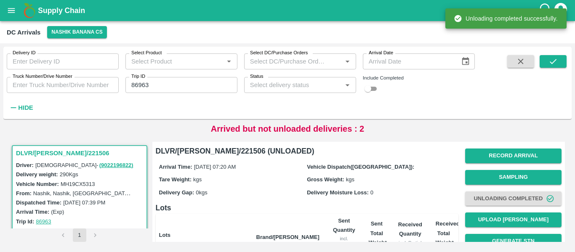
scroll to position [108, 0]
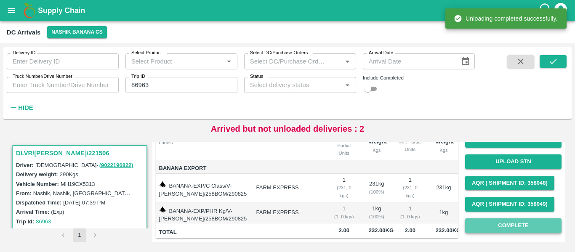
click at [473, 219] on button "Complete" at bounding box center [513, 225] width 96 height 15
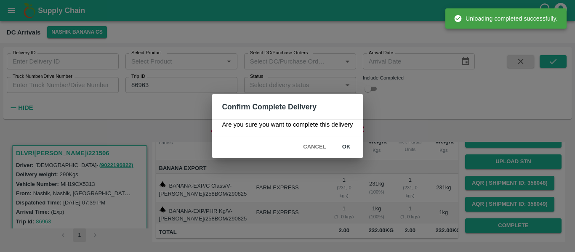
click at [354, 148] on button "ok" at bounding box center [346, 147] width 27 height 15
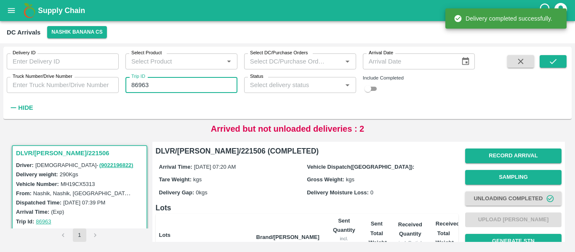
click at [139, 83] on input "86963" at bounding box center [181, 85] width 112 height 16
paste input "text"
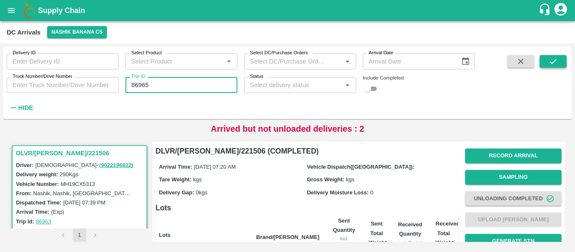
type input "86965"
click at [543, 64] on button "submit" at bounding box center [552, 61] width 27 height 13
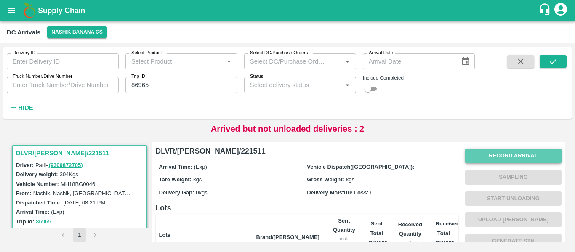
click at [477, 150] on button "Record Arrival" at bounding box center [513, 155] width 96 height 15
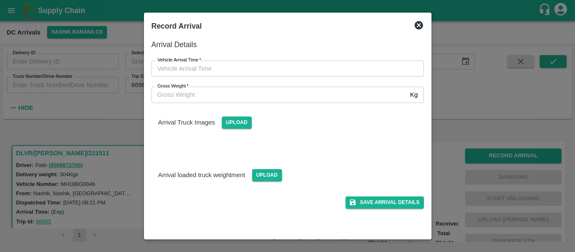
type input "DD/MM/YYYY hh:mm aa"
click at [203, 74] on input "DD/MM/YYYY hh:mm aa" at bounding box center [284, 69] width 266 height 16
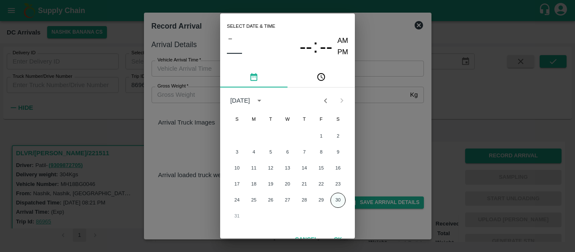
click at [337, 197] on button "30" at bounding box center [337, 200] width 15 height 15
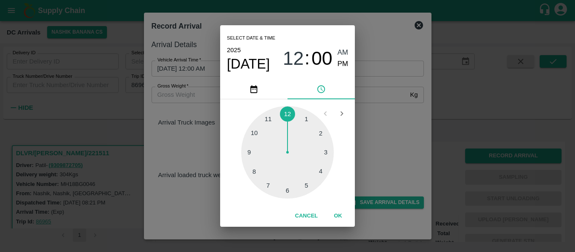
click at [250, 174] on div at bounding box center [287, 152] width 93 height 93
click at [267, 188] on div at bounding box center [287, 152] width 93 height 93
type input "30/08/2025 08:35 AM"
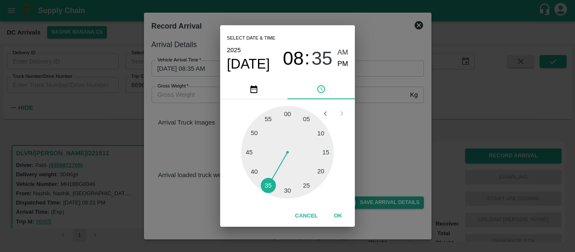
click at [343, 55] on span "AM" at bounding box center [342, 52] width 11 height 11
click at [337, 210] on button "OK" at bounding box center [337, 216] width 27 height 15
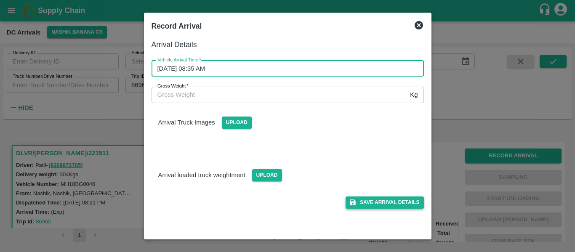
click at [395, 199] on button "Save Arrival Details" at bounding box center [384, 202] width 78 height 12
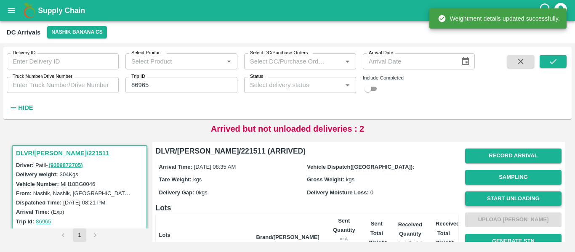
click at [496, 194] on button "Start Unloading" at bounding box center [513, 198] width 96 height 15
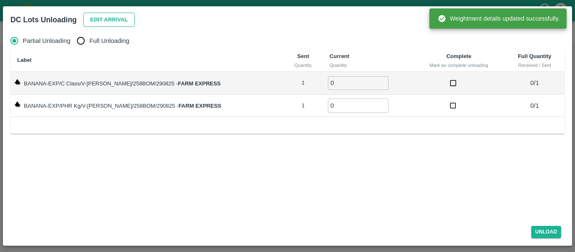
click at [103, 21] on button "Edit Arrival" at bounding box center [108, 20] width 51 height 15
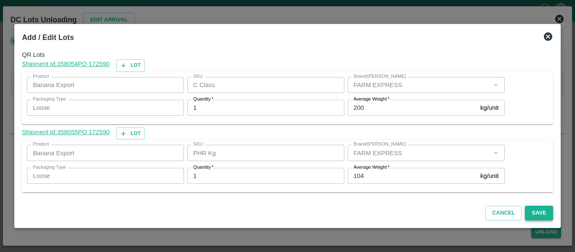
click at [531, 211] on button "Save" at bounding box center [539, 213] width 28 height 15
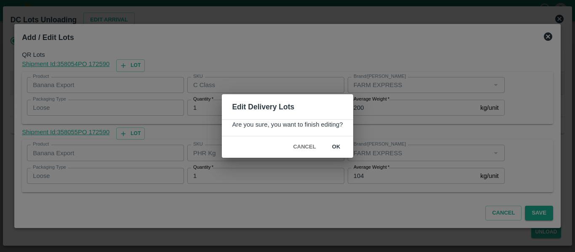
click at [336, 148] on button "ok" at bounding box center [336, 147] width 27 height 15
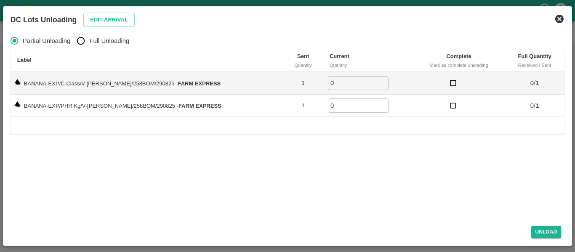
click at [96, 47] on label "Full Unloading" at bounding box center [100, 40] width 57 height 17
click at [89, 47] on input "Full Unloading" at bounding box center [80, 40] width 17 height 17
radio input "true"
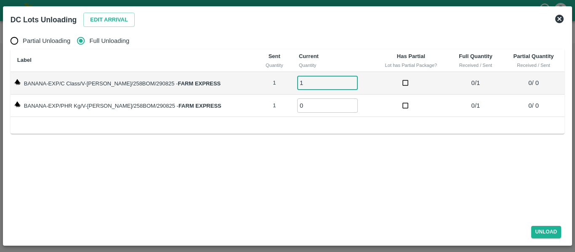
type input "1"
click at [341, 79] on input "1" at bounding box center [327, 83] width 61 height 14
type input "1"
click at [341, 103] on input "1" at bounding box center [327, 105] width 61 height 14
click at [557, 241] on div "Unload" at bounding box center [287, 230] width 560 height 22
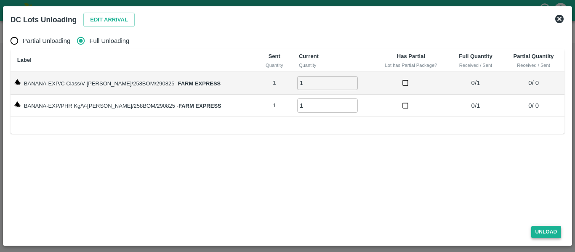
click at [553, 236] on button "Unload" at bounding box center [546, 232] width 30 height 12
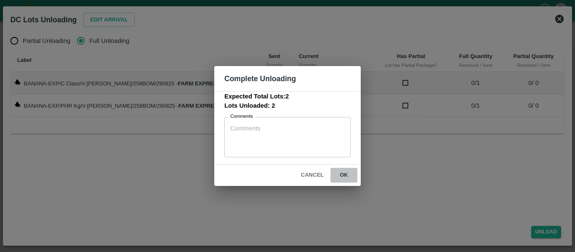
click at [344, 175] on button "ok" at bounding box center [343, 175] width 27 height 15
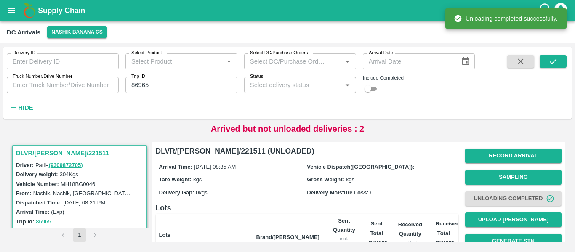
scroll to position [116, 0]
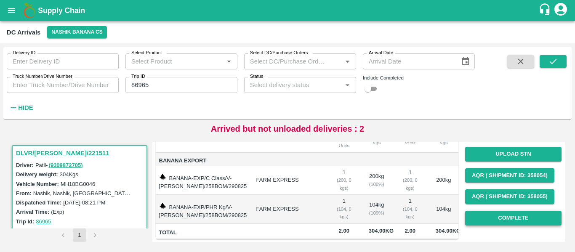
click at [504, 215] on button "Complete" at bounding box center [513, 218] width 96 height 15
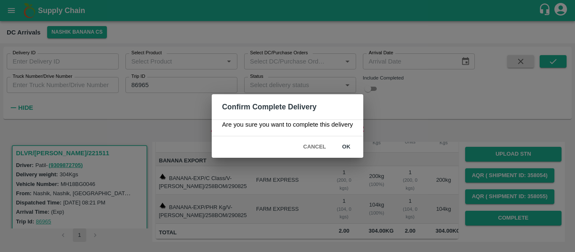
click at [347, 144] on button "ok" at bounding box center [346, 147] width 27 height 15
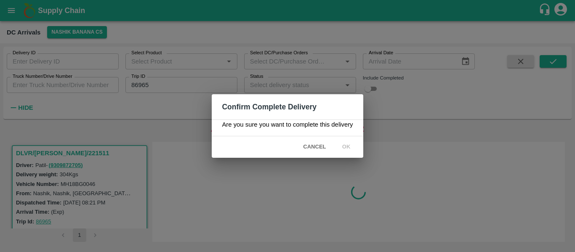
scroll to position [0, 0]
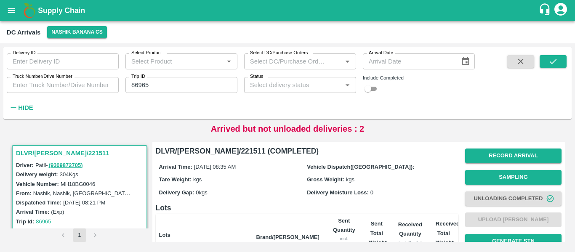
click at [150, 88] on input "86965" at bounding box center [181, 85] width 112 height 16
paste input "text"
type input "86975"
click at [547, 68] on button "submit" at bounding box center [552, 61] width 27 height 13
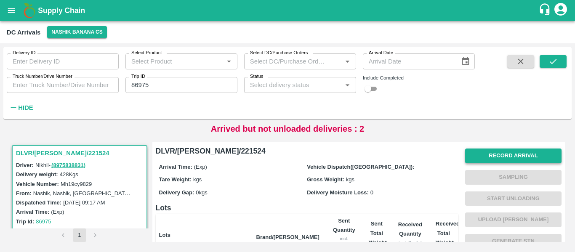
click at [530, 153] on button "Record Arrival" at bounding box center [513, 155] width 96 height 15
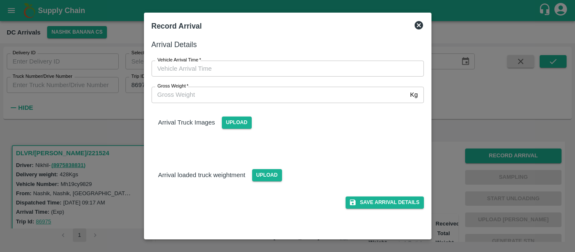
type input "DD/MM/YYYY hh:mm aa"
click at [225, 63] on input "DD/MM/YYYY hh:mm aa" at bounding box center [284, 69] width 266 height 16
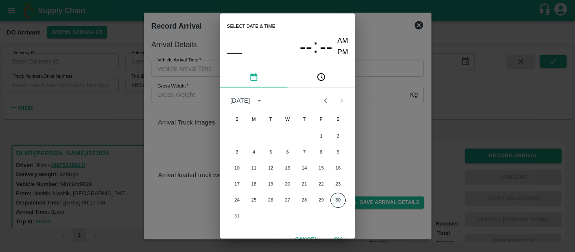
click at [333, 199] on button "30" at bounding box center [337, 200] width 15 height 15
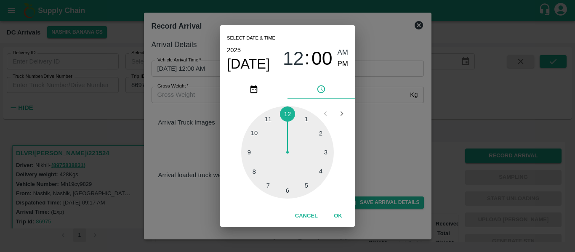
click at [256, 132] on div at bounding box center [287, 152] width 93 height 93
click at [328, 153] on div at bounding box center [287, 152] width 93 height 93
type input "30/08/2025 10:15 AM"
click at [340, 51] on span "AM" at bounding box center [342, 52] width 11 height 11
click at [335, 220] on button "OK" at bounding box center [337, 216] width 27 height 15
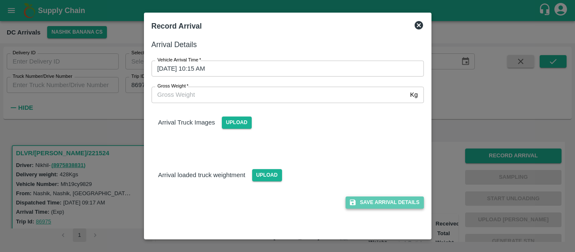
click at [382, 206] on button "Save Arrival Details" at bounding box center [384, 202] width 78 height 12
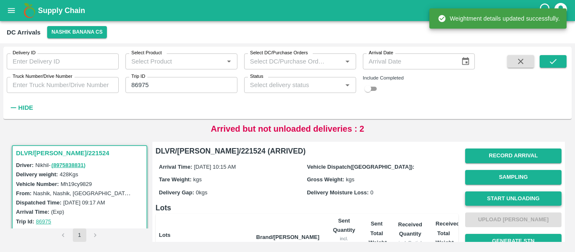
click at [502, 198] on button "Start Unloading" at bounding box center [513, 198] width 96 height 15
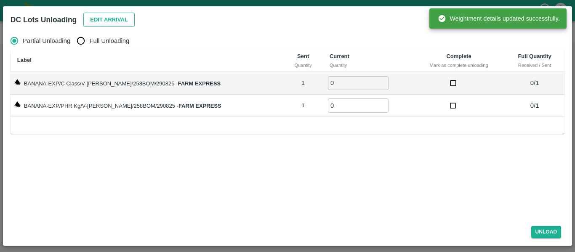
click at [99, 24] on button "Edit Arrival" at bounding box center [108, 20] width 51 height 15
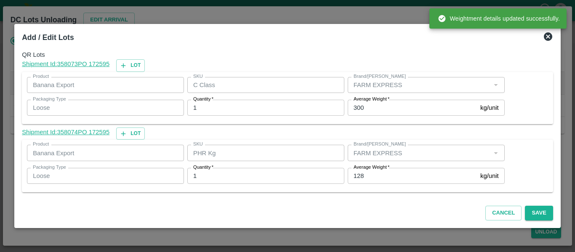
click at [371, 109] on input "300" at bounding box center [411, 108] width 129 height 16
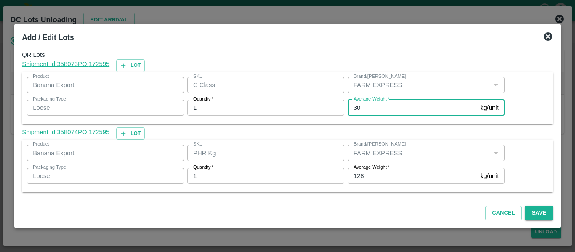
type input "3"
type input "201"
click at [374, 178] on input "128" at bounding box center [411, 176] width 129 height 16
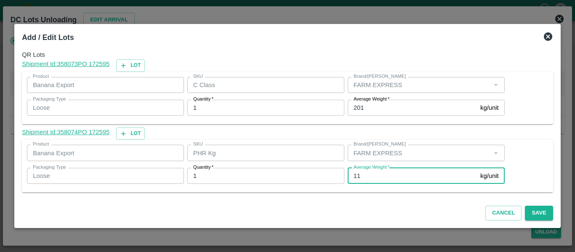
type input "1"
click at [534, 207] on button "Save" at bounding box center [539, 213] width 28 height 15
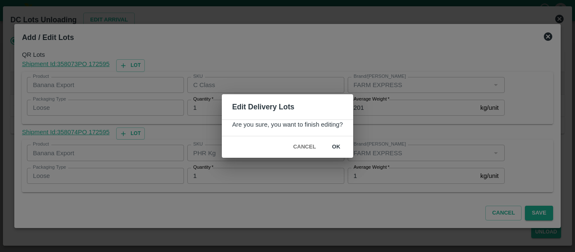
click at [334, 143] on button "ok" at bounding box center [336, 147] width 27 height 15
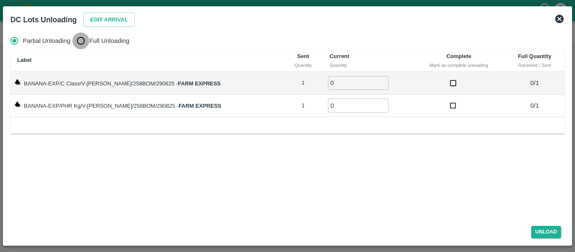
click at [83, 39] on input "Full Unloading" at bounding box center [80, 40] width 17 height 17
radio input "true"
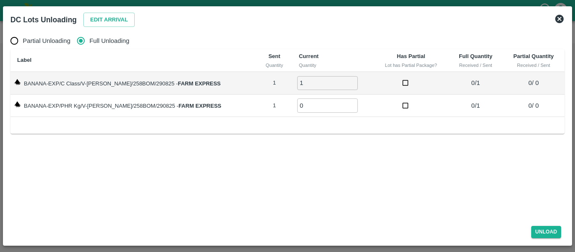
type input "1"
click at [340, 80] on input "1" at bounding box center [327, 83] width 61 height 14
type input "1"
click at [340, 104] on input "1" at bounding box center [327, 105] width 61 height 14
click at [400, 87] on input "checkbox" at bounding box center [405, 83] width 16 height 16
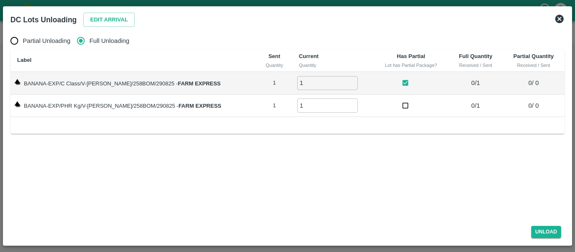
click at [400, 87] on input "checkbox" at bounding box center [405, 83] width 16 height 16
checkbox input "false"
click at [543, 231] on button "Unload" at bounding box center [546, 232] width 30 height 12
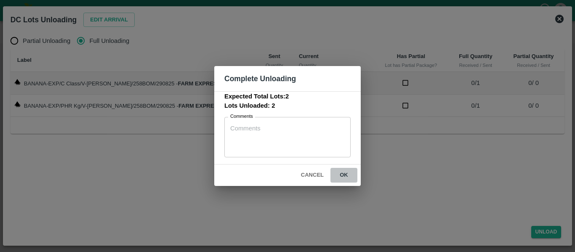
click at [345, 174] on button "ok" at bounding box center [343, 175] width 27 height 15
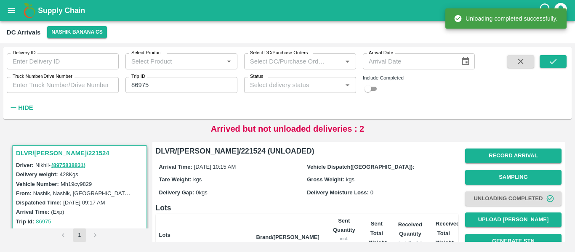
scroll to position [108, 0]
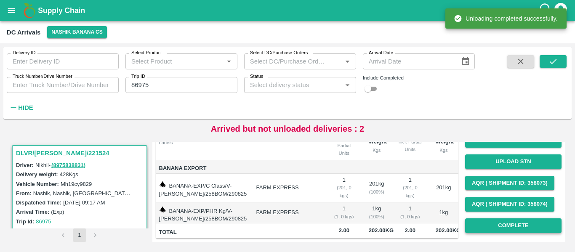
click at [509, 218] on button "Complete" at bounding box center [513, 225] width 96 height 15
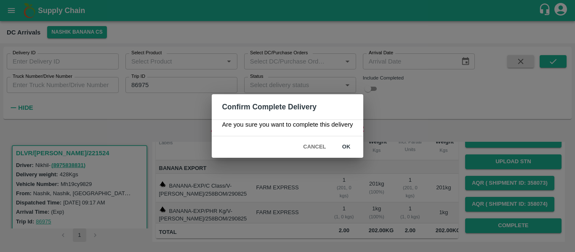
click at [350, 148] on button "ok" at bounding box center [346, 147] width 27 height 15
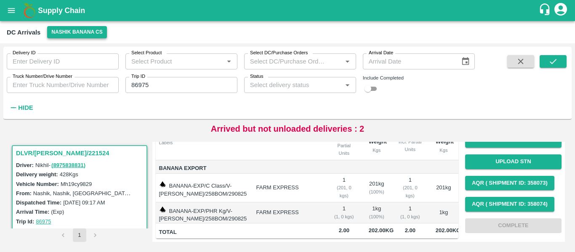
click at [77, 32] on button "Nashik Banana CS" at bounding box center [77, 32] width 60 height 12
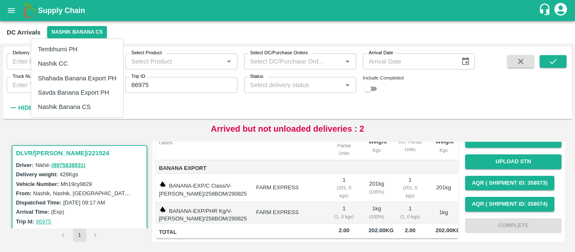
click at [52, 50] on li "Tembhurni PH" at bounding box center [77, 49] width 92 height 14
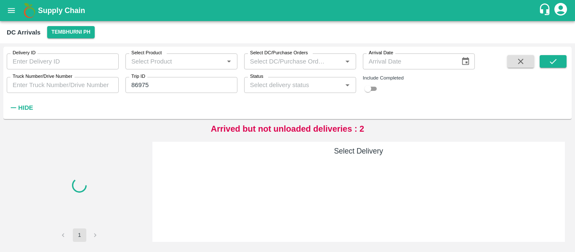
scroll to position [0, 0]
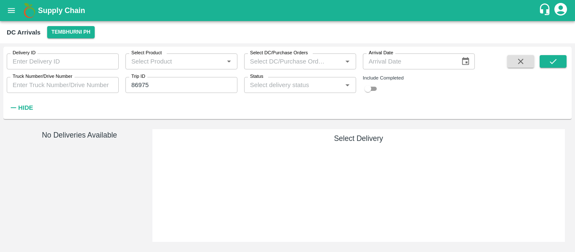
click at [204, 85] on input "86975" at bounding box center [181, 85] width 112 height 16
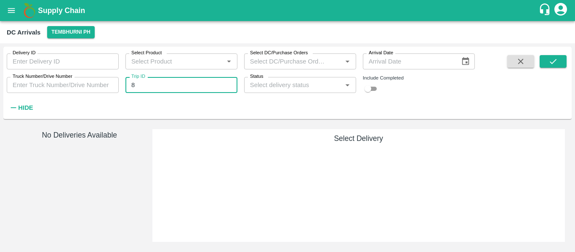
type input "8"
click at [140, 109] on div "Delivery ID Delivery ID Select Product Select Product   * Select DC/Purchase Or…" at bounding box center [237, 81] width 474 height 68
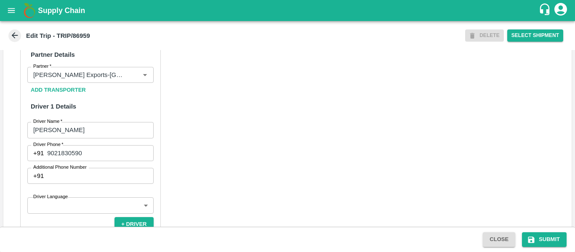
scroll to position [646, 0]
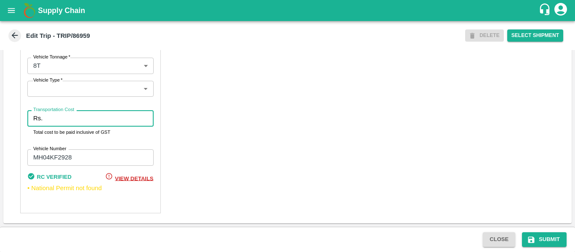
click at [52, 124] on input "Transportation Cost" at bounding box center [99, 118] width 107 height 16
type input "10000"
click at [546, 244] on button "Submit" at bounding box center [544, 239] width 45 height 15
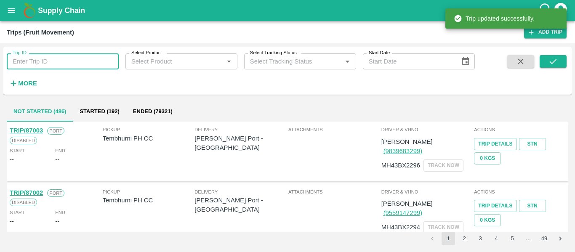
click at [51, 65] on input "Trip ID" at bounding box center [63, 61] width 112 height 16
paste input "86960"
type input "86960"
click at [559, 62] on button "submit" at bounding box center [552, 61] width 27 height 13
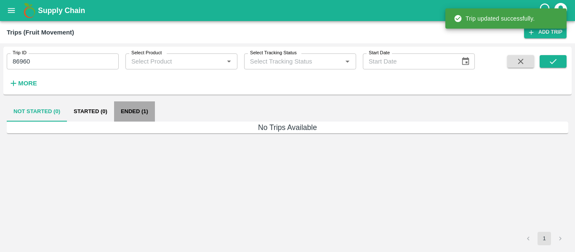
click at [146, 117] on button "Ended (1)" at bounding box center [134, 111] width 41 height 20
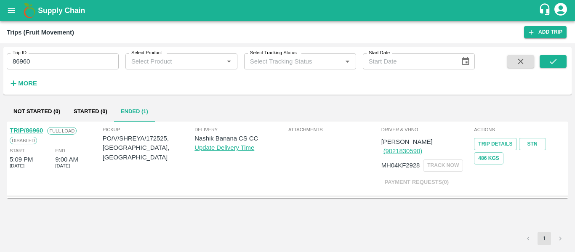
click at [28, 130] on link "TRIP/86960" at bounding box center [26, 130] width 33 height 7
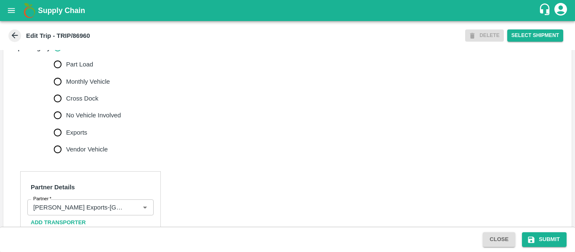
click at [88, 120] on span "No Vehicle Involved" at bounding box center [93, 115] width 55 height 9
click at [66, 124] on input "No Vehicle Involved" at bounding box center [57, 115] width 17 height 17
radio input "true"
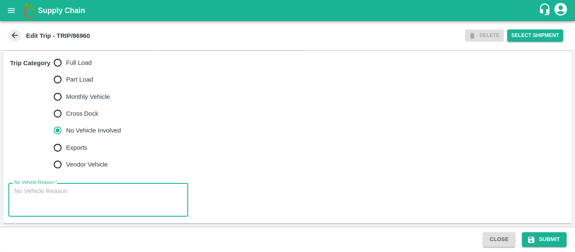
click at [77, 201] on textarea "No Vehicle Reason   *" at bounding box center [98, 200] width 168 height 26
type textarea "Field Dump"
click at [543, 235] on button "Submit" at bounding box center [544, 239] width 45 height 15
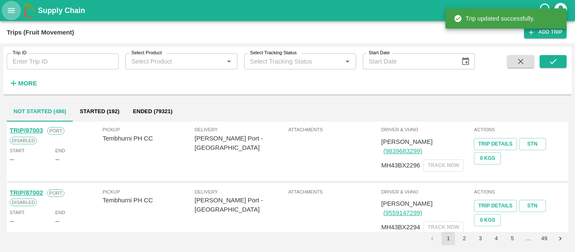
click at [8, 16] on button "open drawer" at bounding box center [11, 10] width 19 height 19
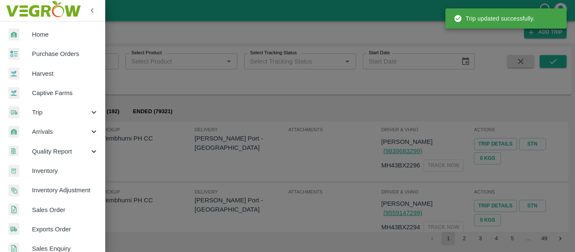
click at [43, 53] on span "Purchase Orders" at bounding box center [65, 53] width 66 height 9
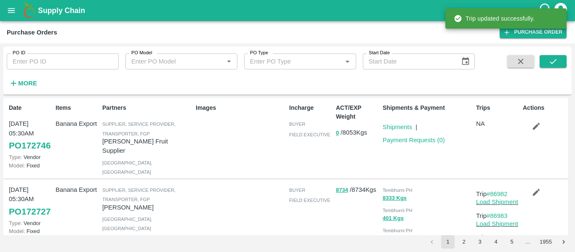
click at [57, 58] on input "PO ID" at bounding box center [63, 61] width 112 height 16
paste input "172588"
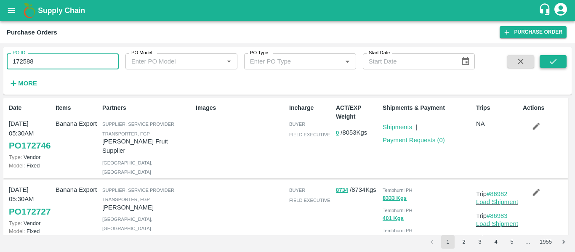
type input "172588"
click at [552, 58] on icon "submit" at bounding box center [552, 61] width 9 height 9
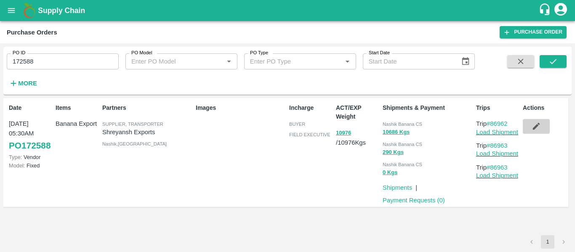
click at [533, 127] on icon "button" at bounding box center [535, 126] width 9 height 9
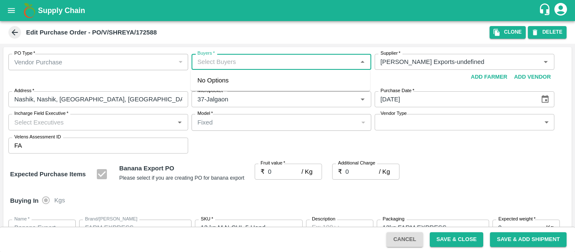
click at [220, 66] on input "Buyers   *" at bounding box center [274, 61] width 161 height 11
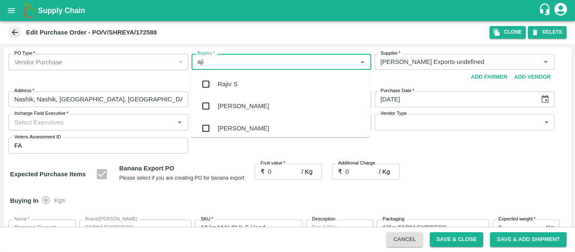
type input "ajit"
click at [222, 83] on div "[PERSON_NAME]" at bounding box center [242, 83] width 51 height 9
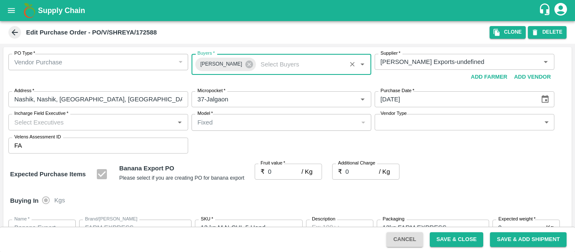
click at [270, 168] on input "0" at bounding box center [285, 172] width 34 height 16
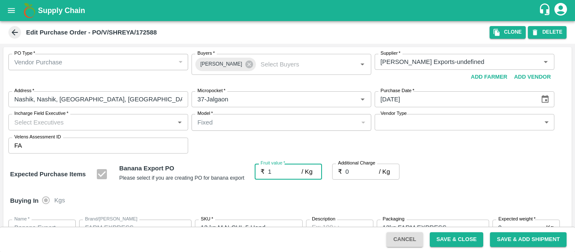
type input "19"
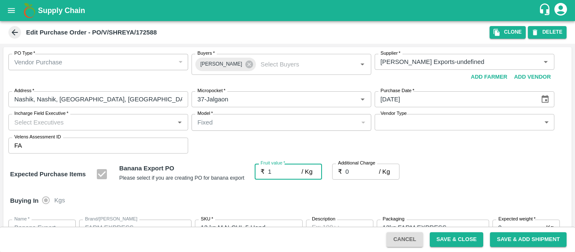
type input "19"
click at [356, 175] on input "0" at bounding box center [362, 172] width 34 height 16
type input "2"
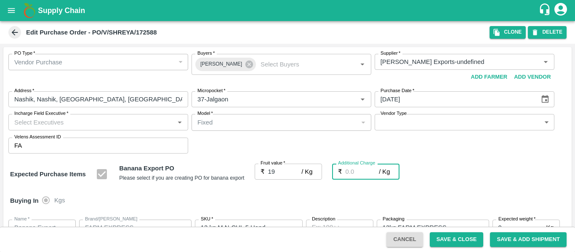
type input "21"
type input "2.7"
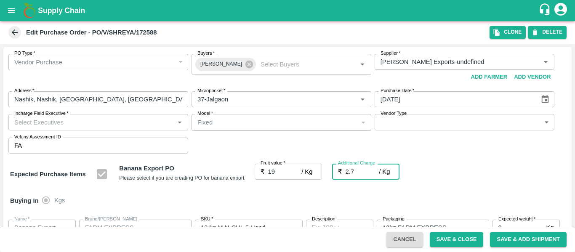
type input "21.7"
type input "2.75"
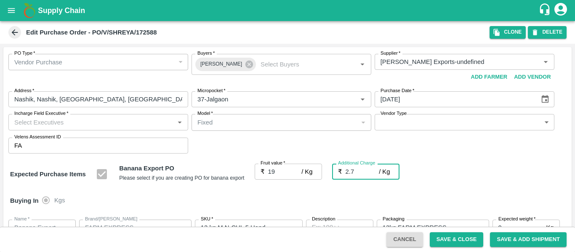
type input "21.75"
type input "2.75"
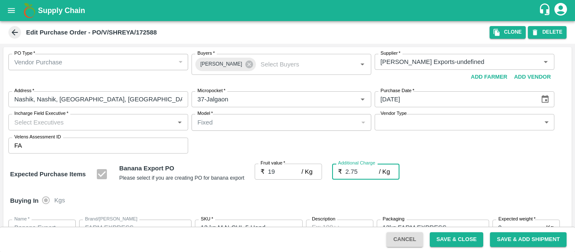
click at [461, 183] on div "Expected Purchase Items Banana Export PO Please select if you are creating PO f…" at bounding box center [287, 174] width 554 height 21
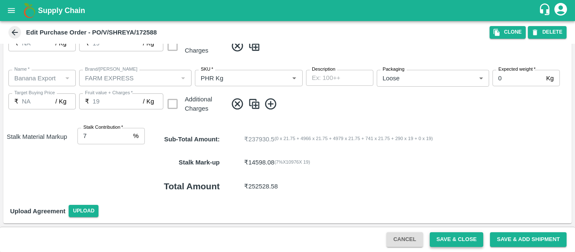
click at [437, 239] on button "Save & Close" at bounding box center [456, 239] width 54 height 15
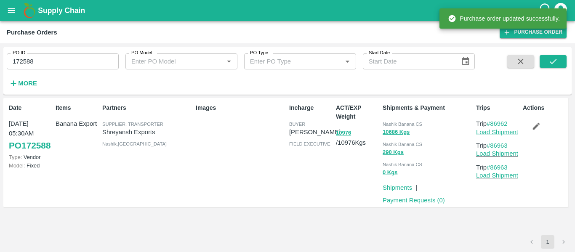
click at [495, 130] on link "Load Shipment" at bounding box center [497, 132] width 42 height 7
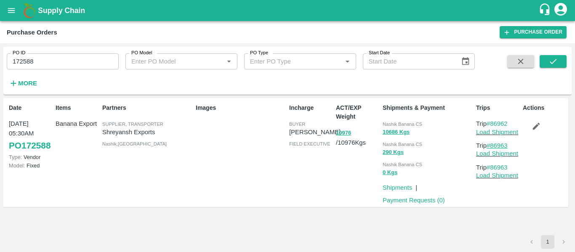
drag, startPoint x: 514, startPoint y: 146, endPoint x: 491, endPoint y: 146, distance: 23.6
click at [491, 146] on p "Trip #86963" at bounding box center [497, 145] width 43 height 9
copy link "86963"
click at [13, 12] on icon "open drawer" at bounding box center [11, 10] width 9 height 9
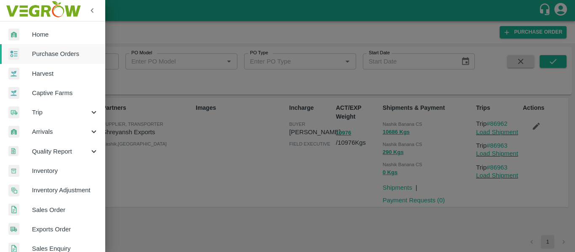
click at [56, 115] on span "Trip" at bounding box center [60, 112] width 57 height 9
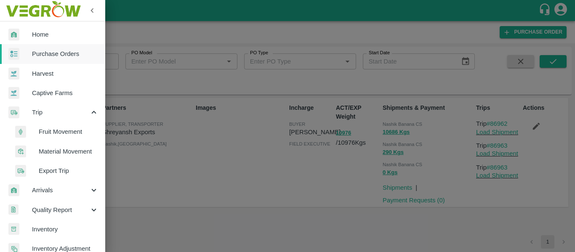
click at [59, 132] on span "Fruit Movement" at bounding box center [69, 131] width 60 height 9
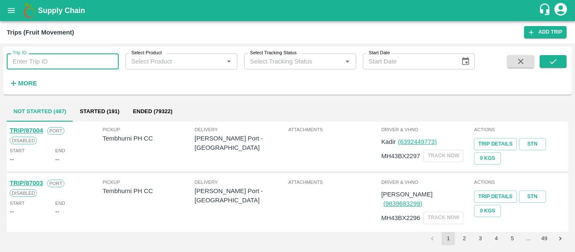
click at [50, 67] on input "Trip ID" at bounding box center [63, 61] width 112 height 16
type input "86962"
click at [541, 61] on button "submit" at bounding box center [552, 61] width 27 height 13
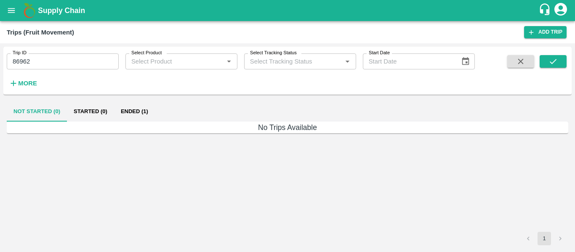
click at [129, 111] on button "Ended (1)" at bounding box center [134, 111] width 41 height 20
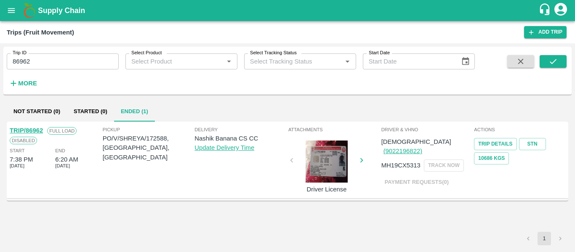
click at [34, 130] on link "TRIP/86962" at bounding box center [26, 130] width 33 height 7
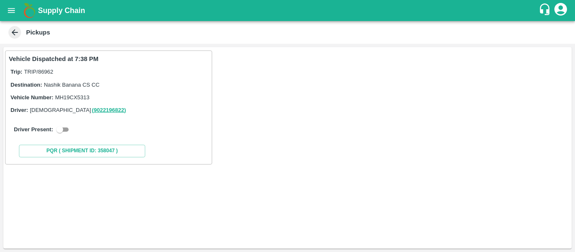
click at [65, 130] on input "checkbox" at bounding box center [60, 130] width 30 height 10
checkbox input "true"
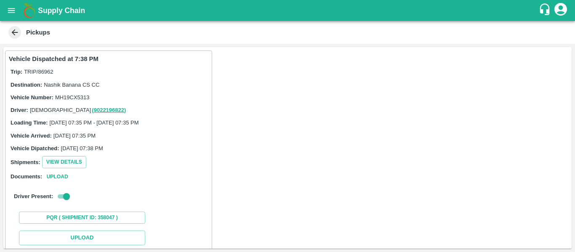
scroll to position [123, 0]
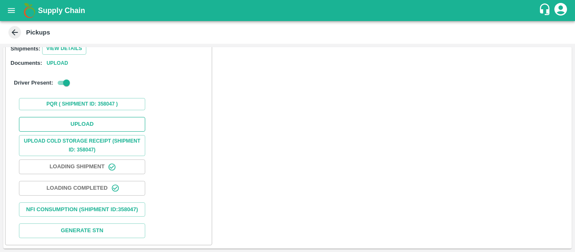
click at [95, 119] on button "Upload" at bounding box center [82, 124] width 126 height 15
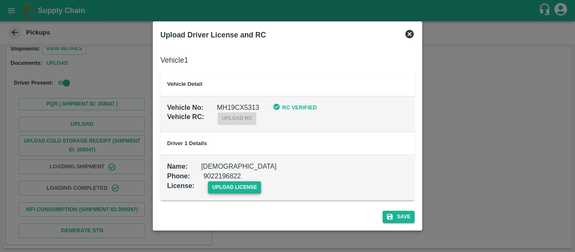
click at [247, 184] on span "upload license" at bounding box center [234, 187] width 53 height 12
click at [0, 0] on input "upload license" at bounding box center [0, 0] width 0 height 0
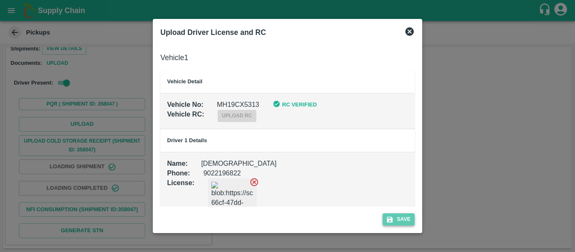
click at [401, 214] on button "Save" at bounding box center [398, 219] width 32 height 12
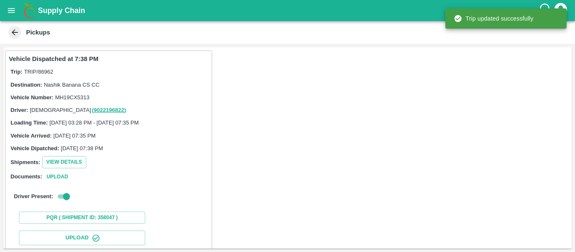
scroll to position [145, 0]
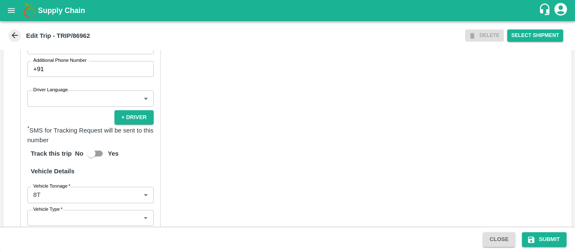
scroll to position [636, 0]
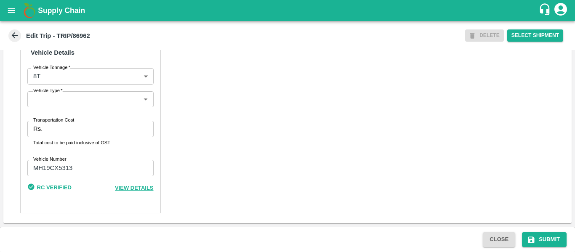
click at [58, 129] on input "Transportation Cost" at bounding box center [99, 129] width 107 height 16
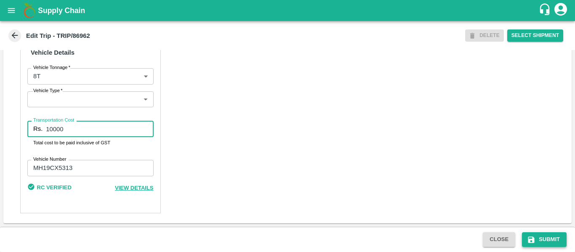
type input "10000"
click at [527, 241] on icon "submit" at bounding box center [531, 240] width 8 height 8
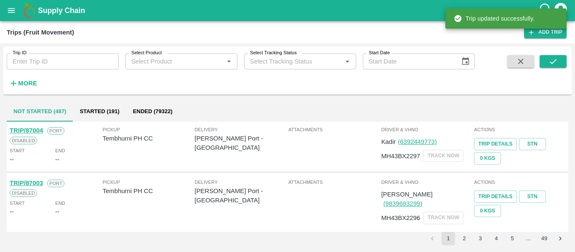
click at [65, 68] on input "Trip ID" at bounding box center [63, 61] width 112 height 16
paste input "86963"
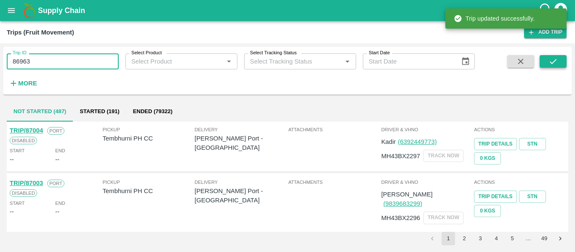
type input "86963"
click at [559, 58] on button "submit" at bounding box center [552, 61] width 27 height 13
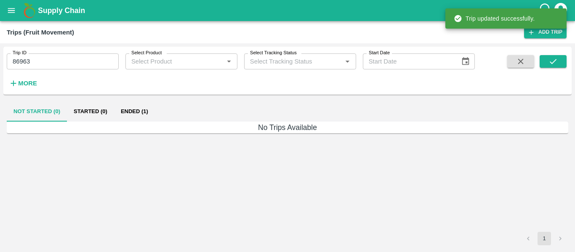
click at [132, 114] on button "Ended (1)" at bounding box center [134, 111] width 41 height 20
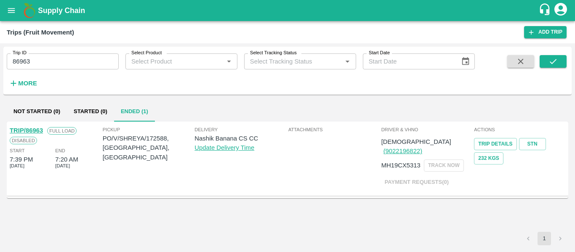
click at [31, 131] on link "TRIP/86963" at bounding box center [26, 130] width 33 height 7
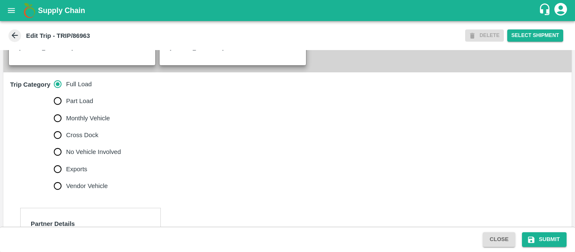
click at [95, 156] on span "No Vehicle Involved" at bounding box center [93, 151] width 55 height 9
click at [66, 160] on input "No Vehicle Involved" at bounding box center [57, 151] width 17 height 17
radio input "true"
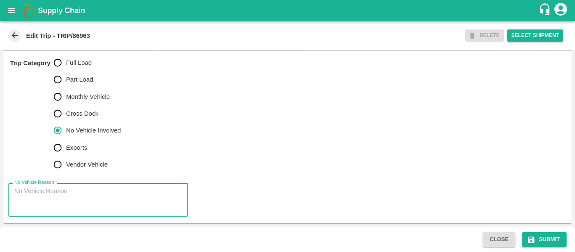
click at [59, 205] on textarea "No Vehicle Reason   *" at bounding box center [98, 200] width 168 height 26
type textarea "Field Dump"
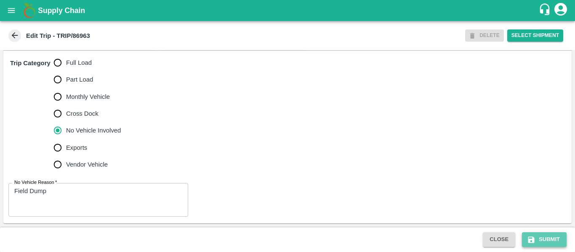
click at [545, 239] on button "Submit" at bounding box center [544, 239] width 45 height 15
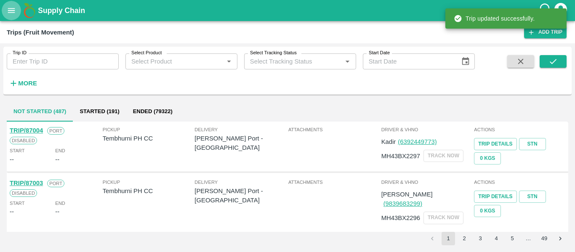
click at [17, 10] on button "open drawer" at bounding box center [11, 10] width 19 height 19
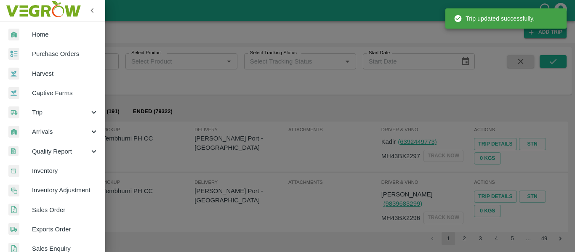
click at [47, 53] on span "Purchase Orders" at bounding box center [65, 53] width 66 height 9
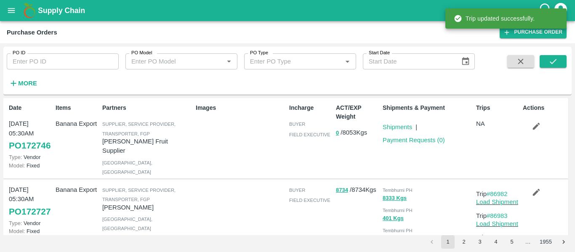
click at [22, 69] on input "PO ID" at bounding box center [63, 61] width 112 height 16
paste input "172588"
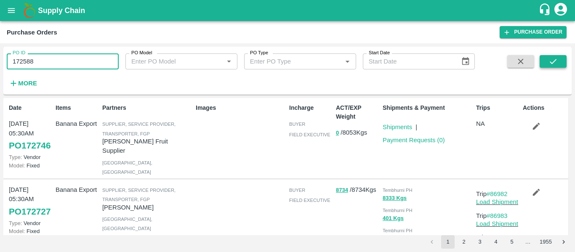
click at [553, 66] on icon "submit" at bounding box center [552, 61] width 9 height 9
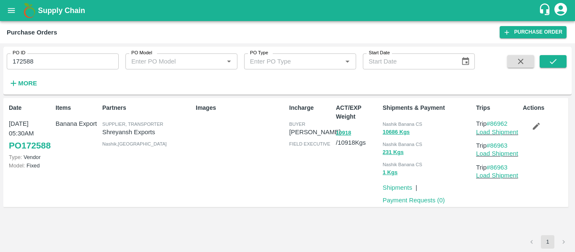
click at [30, 61] on input "172588" at bounding box center [63, 61] width 112 height 16
paste input "text"
type input "172590"
click at [549, 57] on icon "submit" at bounding box center [552, 61] width 9 height 9
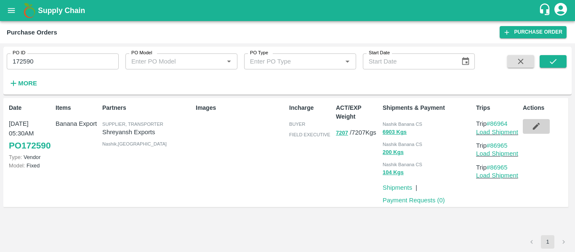
click at [538, 128] on icon "button" at bounding box center [535, 126] width 9 height 9
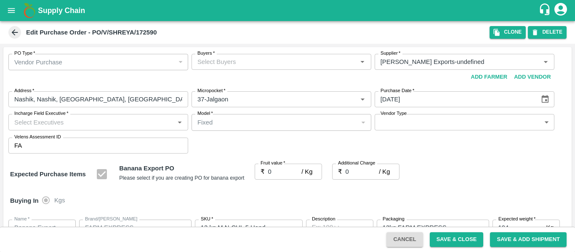
click at [203, 68] on div "Buyers   *" at bounding box center [281, 62] width 180 height 16
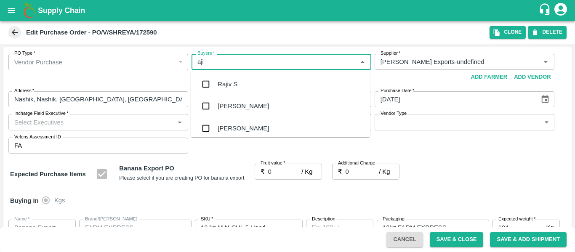
type input "ajit"
click at [219, 87] on div "[PERSON_NAME]" at bounding box center [242, 83] width 51 height 9
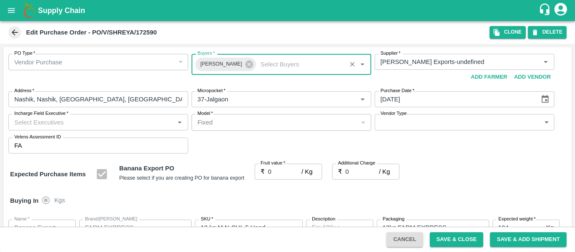
click at [275, 172] on input "0" at bounding box center [285, 172] width 34 height 16
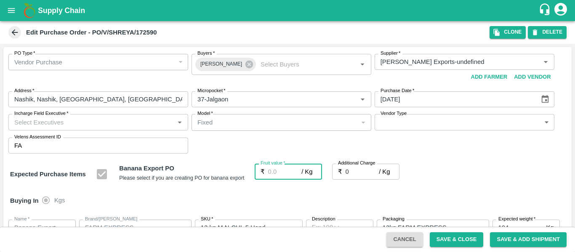
type input "1"
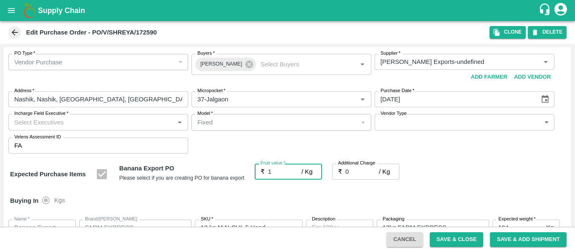
type input "1"
type input "19"
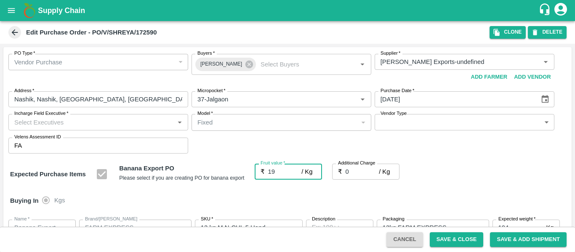
type input "19"
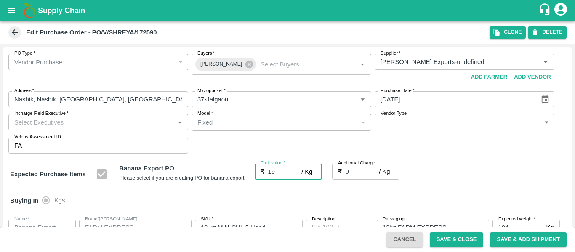
click at [356, 171] on input "0" at bounding box center [362, 172] width 34 height 16
type input "2"
type input "21"
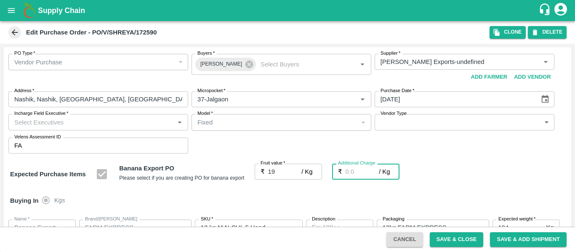
type input "21"
type input "2.7"
type input "21.7"
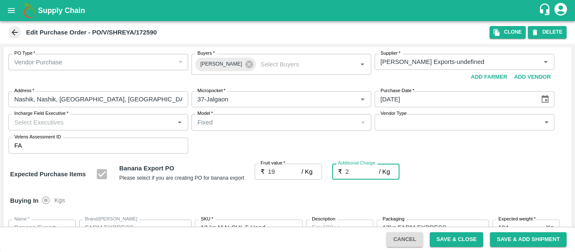
type input "21.7"
type input "2.75"
type input "21.75"
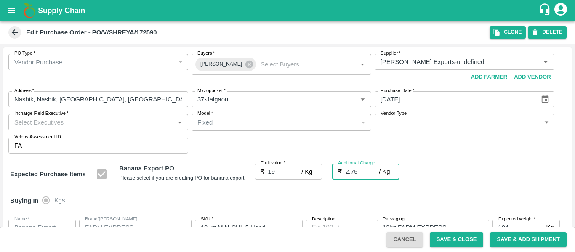
type input "21.75"
type input "2.75"
click at [442, 180] on div "Expected Purchase Items Banana Export PO Please select if you are creating PO f…" at bounding box center [287, 174] width 554 height 21
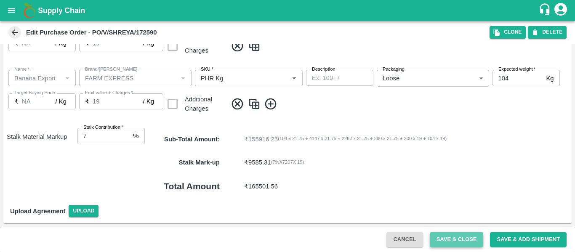
click at [458, 240] on button "Save & Close" at bounding box center [456, 239] width 54 height 15
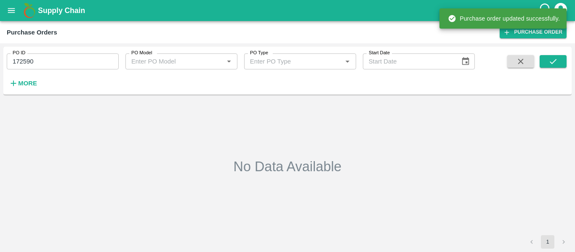
type input "172590"
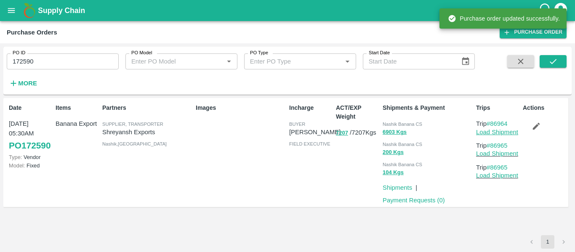
click at [488, 132] on link "Load Shipment" at bounding box center [497, 132] width 42 height 7
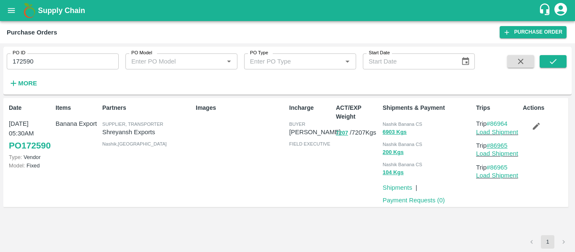
drag, startPoint x: 511, startPoint y: 146, endPoint x: 492, endPoint y: 148, distance: 19.5
click at [492, 148] on p "Trip #86965" at bounding box center [497, 145] width 43 height 9
copy link "86965"
click at [11, 16] on button "open drawer" at bounding box center [11, 10] width 19 height 19
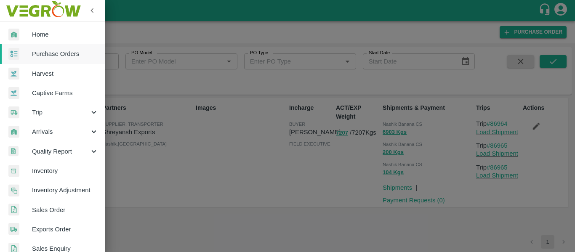
click at [45, 112] on span "Trip" at bounding box center [60, 112] width 57 height 9
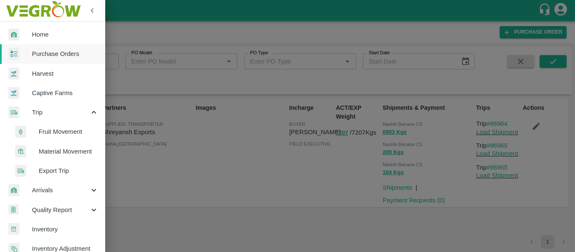
click at [53, 134] on span "Fruit Movement" at bounding box center [69, 131] width 60 height 9
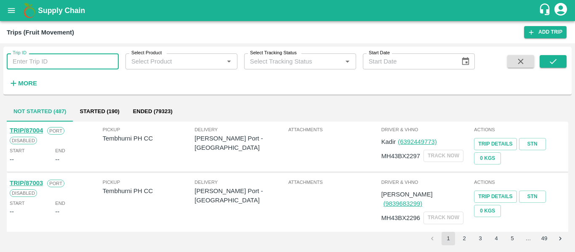
click at [61, 54] on input "Trip ID" at bounding box center [63, 61] width 112 height 16
type input "86964"
click at [559, 61] on button "submit" at bounding box center [552, 61] width 27 height 13
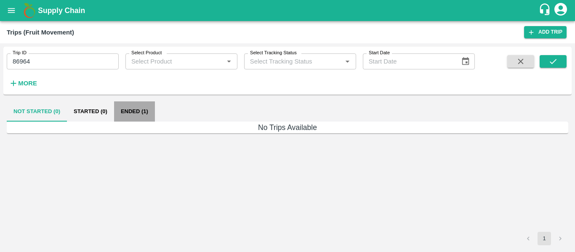
click at [126, 113] on button "Ended (1)" at bounding box center [134, 111] width 41 height 20
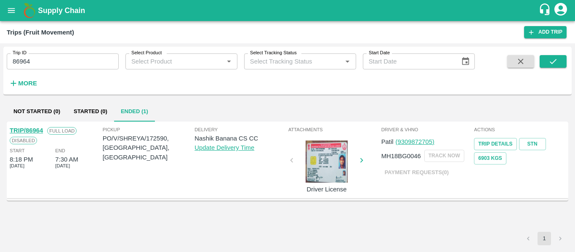
click at [30, 127] on link "TRIP/86964" at bounding box center [26, 130] width 33 height 7
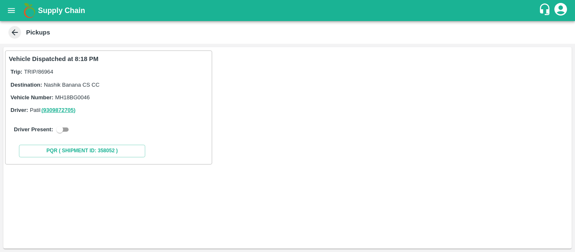
click at [63, 131] on input "checkbox" at bounding box center [60, 130] width 30 height 10
checkbox input "true"
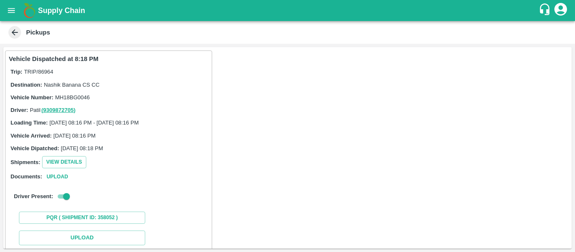
scroll to position [123, 0]
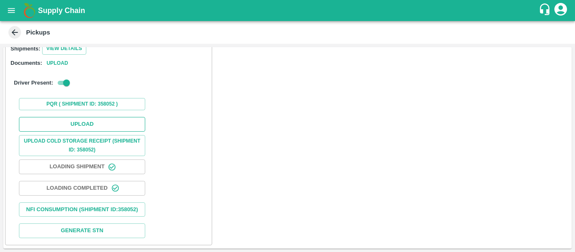
click at [77, 117] on button "Upload" at bounding box center [82, 124] width 126 height 15
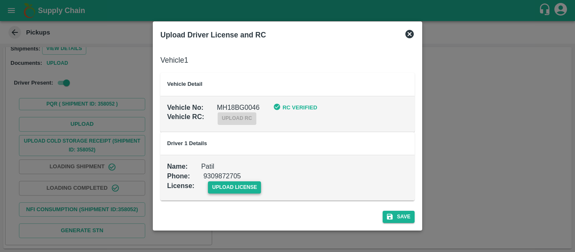
click at [224, 186] on span "upload license" at bounding box center [234, 187] width 53 height 12
click at [0, 0] on input "upload license" at bounding box center [0, 0] width 0 height 0
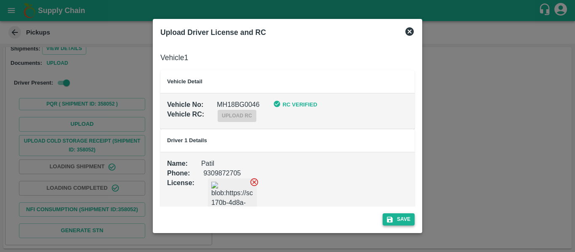
click at [407, 222] on button "Save" at bounding box center [398, 219] width 32 height 12
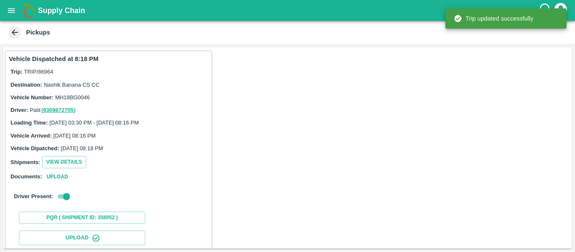
scroll to position [145, 0]
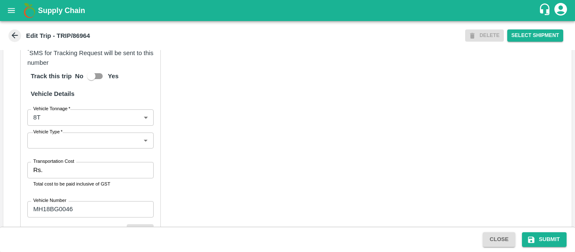
scroll to position [585, 0]
click at [60, 177] on input "Transportation Cost" at bounding box center [99, 170] width 107 height 16
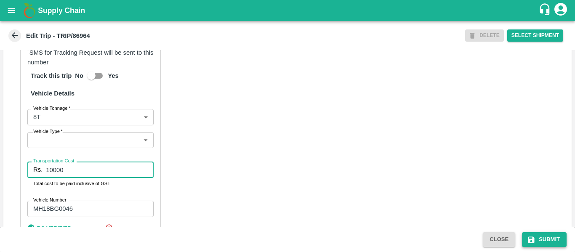
type input "10000"
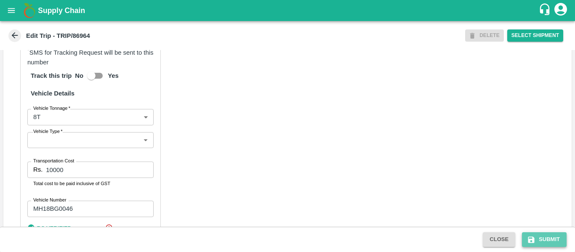
click at [533, 239] on icon "submit" at bounding box center [531, 239] width 6 height 6
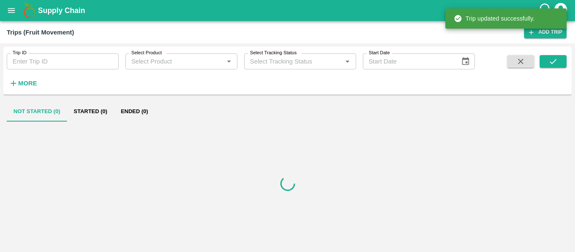
click at [30, 61] on input "Trip ID" at bounding box center [63, 61] width 112 height 16
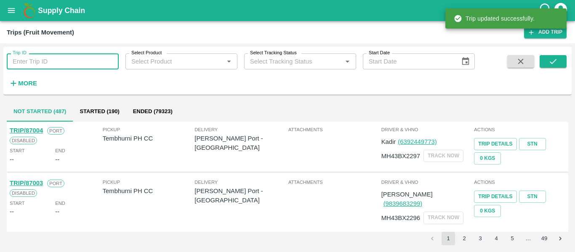
paste input "86965"
type input "86965"
click at [551, 59] on icon "submit" at bounding box center [552, 61] width 9 height 9
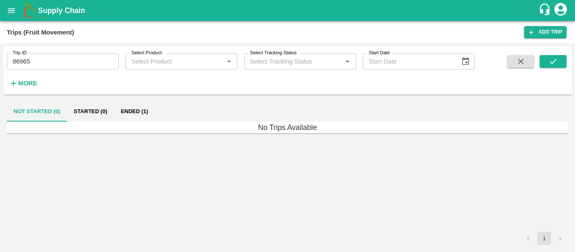
click at [142, 113] on button "Ended (1)" at bounding box center [134, 111] width 41 height 20
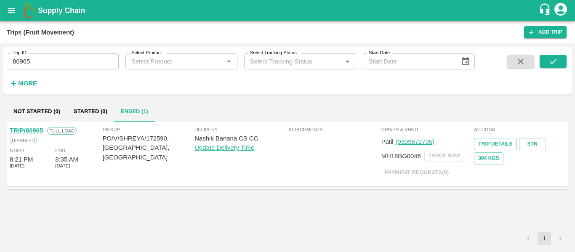
click at [36, 129] on link "TRIP/86965" at bounding box center [26, 130] width 33 height 7
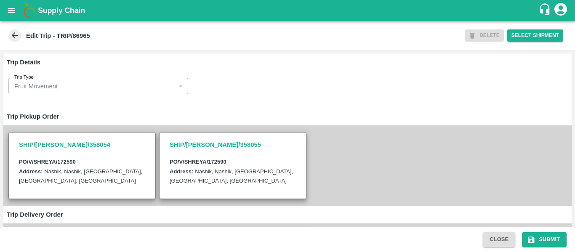
scroll to position [203, 0]
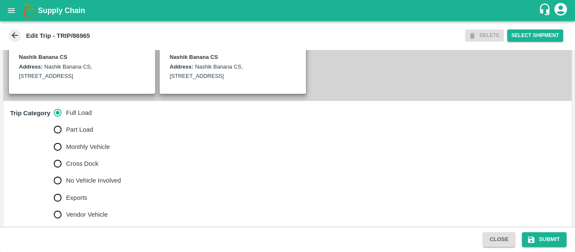
click at [101, 185] on span "No Vehicle Involved" at bounding box center [93, 180] width 55 height 9
click at [66, 187] on input "No Vehicle Involved" at bounding box center [57, 180] width 17 height 17
radio input "true"
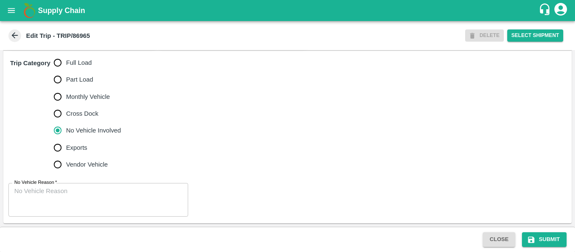
click at [50, 203] on textarea "No Vehicle Reason   *" at bounding box center [98, 200] width 168 height 26
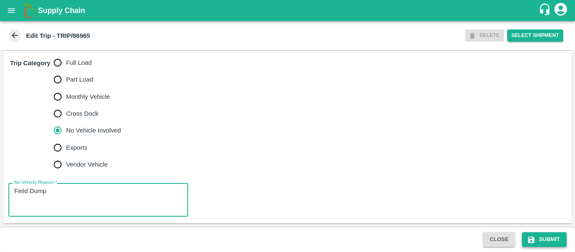
type textarea "Field Dump"
click at [541, 242] on button "Submit" at bounding box center [544, 239] width 45 height 15
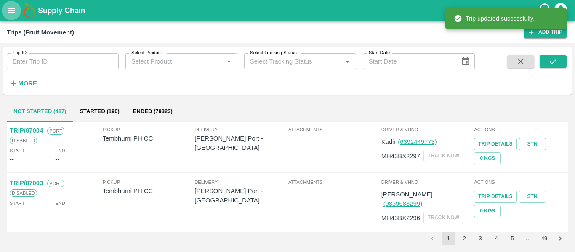
click at [2, 13] on button "open drawer" at bounding box center [11, 10] width 19 height 19
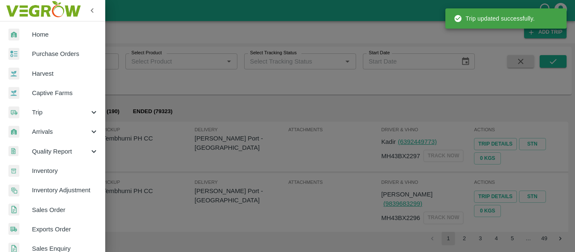
click at [56, 49] on span "Purchase Orders" at bounding box center [65, 53] width 66 height 9
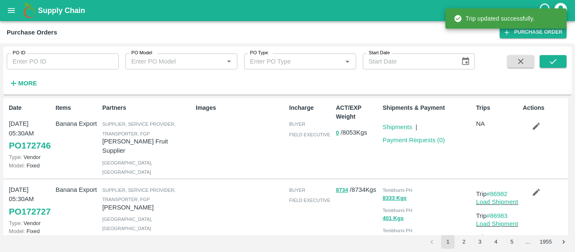
click at [56, 50] on div "PO ID PO ID" at bounding box center [59, 58] width 119 height 23
click at [54, 67] on input "PO ID" at bounding box center [63, 61] width 112 height 16
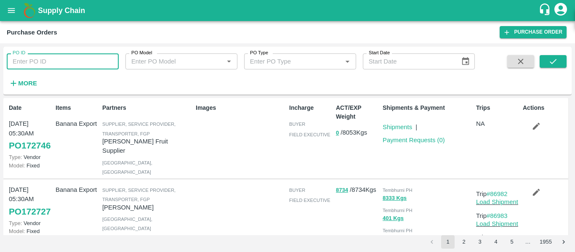
paste input "172590"
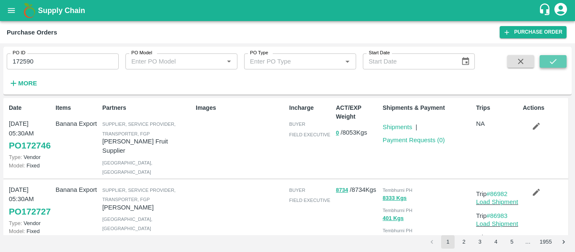
click at [557, 60] on icon "submit" at bounding box center [552, 61] width 9 height 9
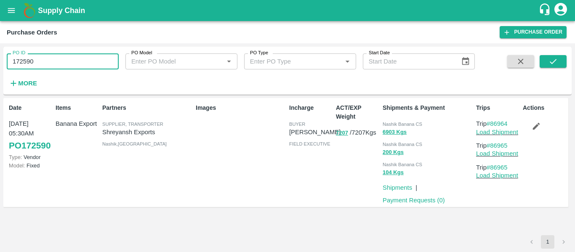
click at [44, 64] on input "172590" at bounding box center [63, 61] width 112 height 16
paste input "text"
type input "172595"
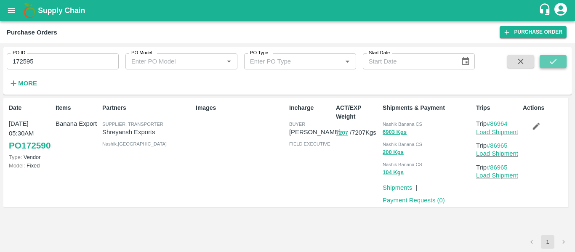
click at [544, 57] on button "submit" at bounding box center [552, 61] width 27 height 13
click at [533, 128] on icon "button" at bounding box center [535, 126] width 9 height 9
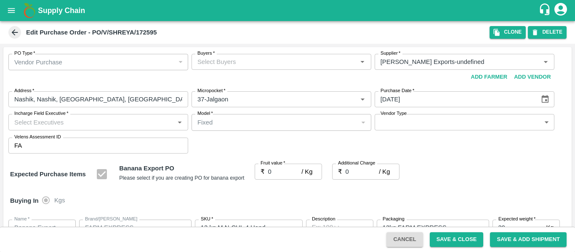
click at [231, 69] on div "Buyers   *" at bounding box center [281, 62] width 180 height 16
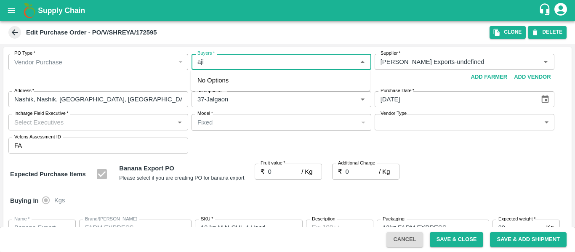
type input "ajit"
click at [231, 80] on div "[PERSON_NAME]" at bounding box center [242, 83] width 51 height 9
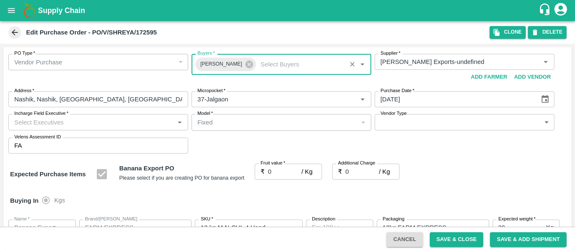
click at [278, 166] on label "Fruit value   *" at bounding box center [272, 163] width 25 height 7
click at [278, 166] on input "0" at bounding box center [285, 172] width 34 height 16
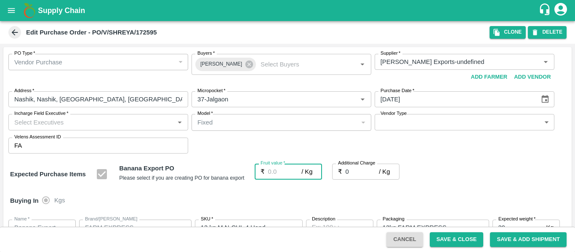
type input "1"
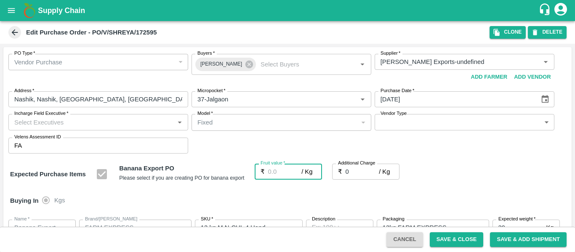
type input "1"
type input "19"
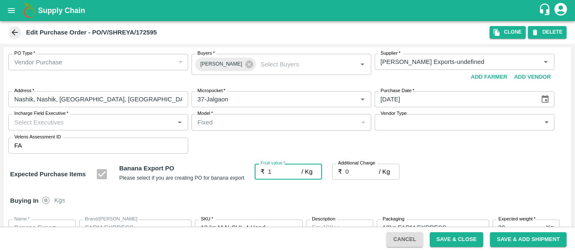
type input "19"
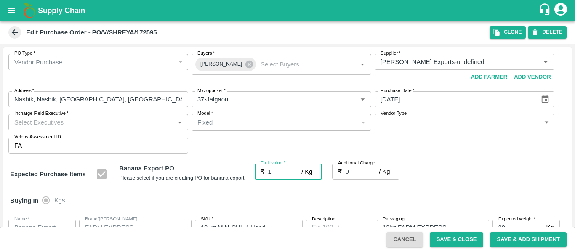
type input "19"
click at [361, 172] on input "0" at bounding box center [362, 172] width 34 height 16
type input "2"
type input "21"
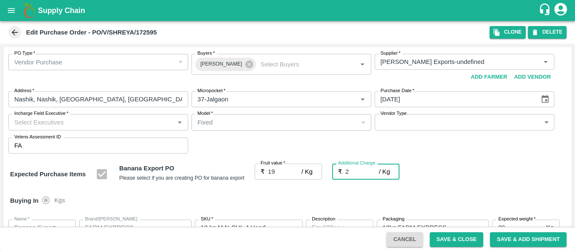
type input "21"
type input "2.7"
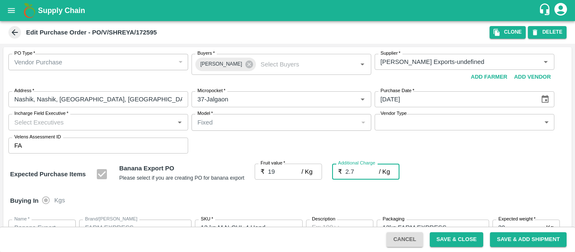
type input "21.7"
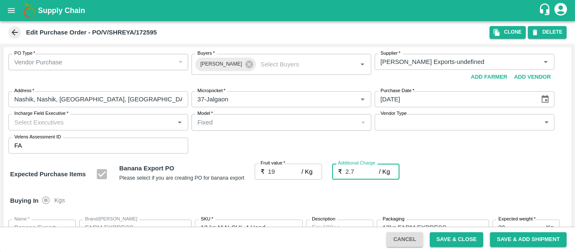
type input "2.75"
type input "21.75"
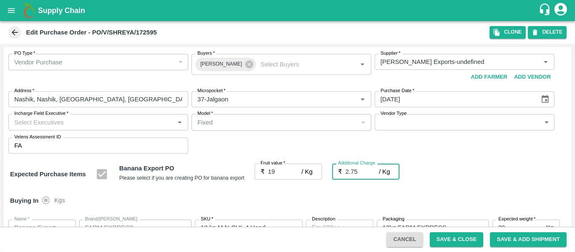
type input "21.75"
type input "2.75"
click at [469, 178] on div "Expected Purchase Items Banana Export PO Please select if you are creating PO f…" at bounding box center [287, 174] width 554 height 21
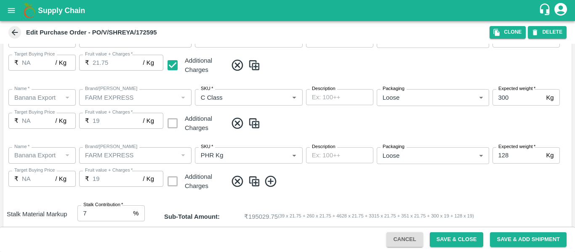
scroll to position [497, 0]
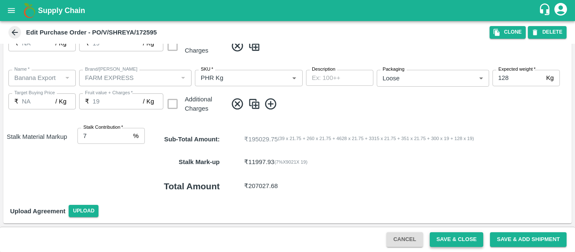
click at [477, 238] on button "Save & Close" at bounding box center [456, 239] width 54 height 15
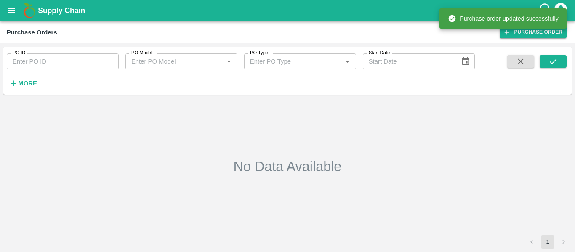
type input "172595"
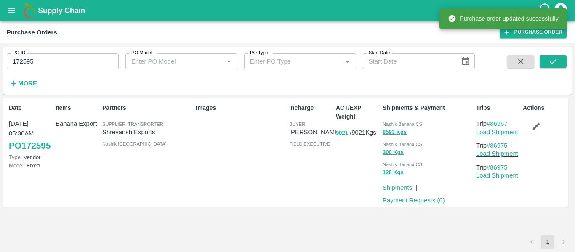
click at [486, 133] on link "Load Shipment" at bounding box center [497, 132] width 42 height 7
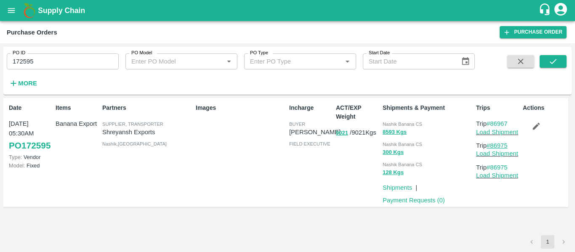
drag, startPoint x: 512, startPoint y: 144, endPoint x: 492, endPoint y: 148, distance: 20.1
click at [492, 148] on p "Trip #86975" at bounding box center [497, 145] width 43 height 9
copy link "86975"
click at [12, 15] on icon "open drawer" at bounding box center [11, 10] width 9 height 9
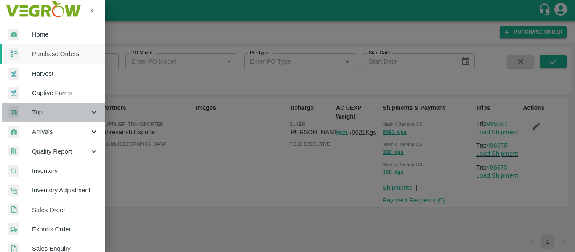
click at [56, 115] on span "Trip" at bounding box center [60, 112] width 57 height 9
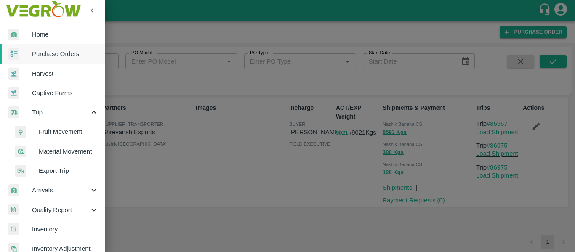
click at [63, 130] on span "Fruit Movement" at bounding box center [69, 131] width 60 height 9
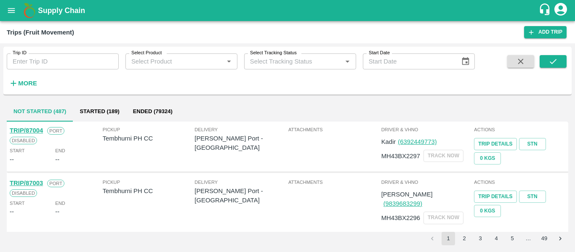
click at [53, 64] on input "Trip ID" at bounding box center [63, 61] width 112 height 16
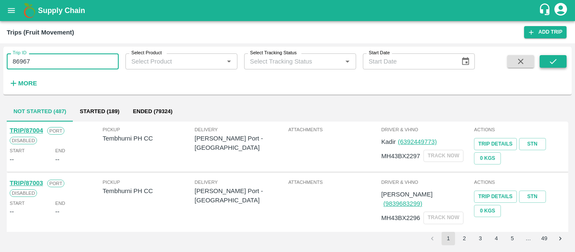
type input "86967"
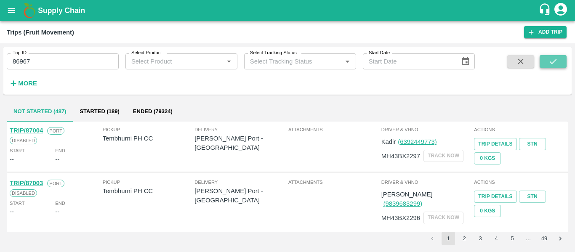
click at [550, 66] on button "submit" at bounding box center [552, 61] width 27 height 13
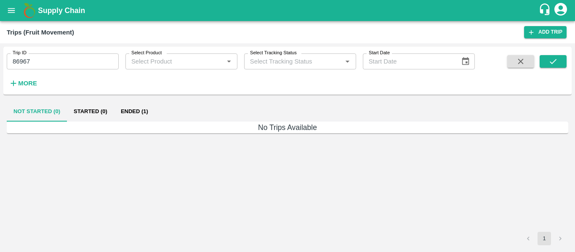
click at [132, 112] on button "Ended (1)" at bounding box center [134, 111] width 41 height 20
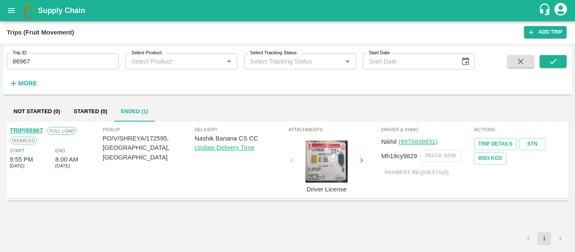
click at [21, 129] on link "TRIP/86967" at bounding box center [26, 130] width 33 height 7
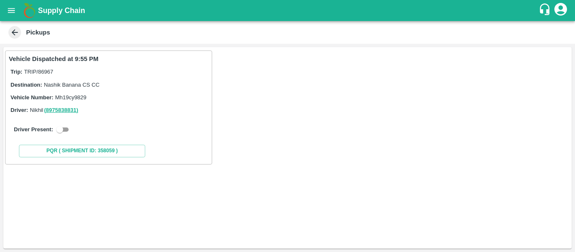
click at [59, 130] on input "checkbox" at bounding box center [60, 130] width 30 height 10
checkbox input "true"
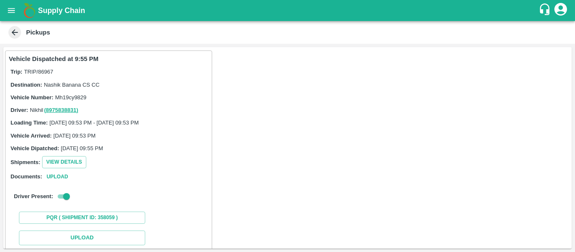
scroll to position [123, 0]
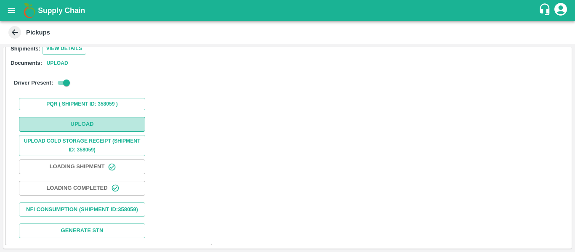
click at [87, 120] on button "Upload" at bounding box center [82, 124] width 126 height 15
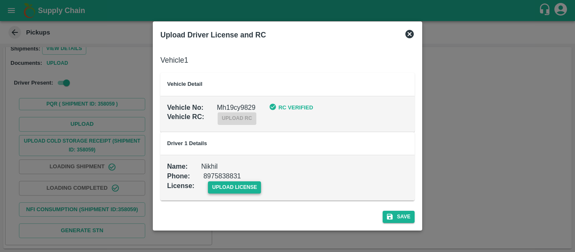
click at [231, 185] on span "upload license" at bounding box center [234, 187] width 53 height 12
click at [0, 0] on input "upload license" at bounding box center [0, 0] width 0 height 0
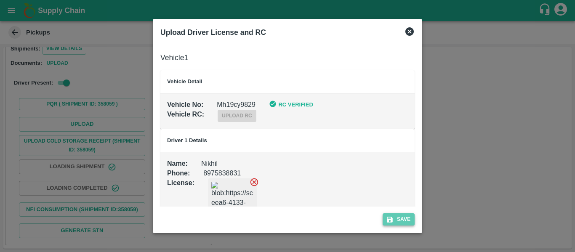
click at [410, 219] on button "Save" at bounding box center [398, 219] width 32 height 12
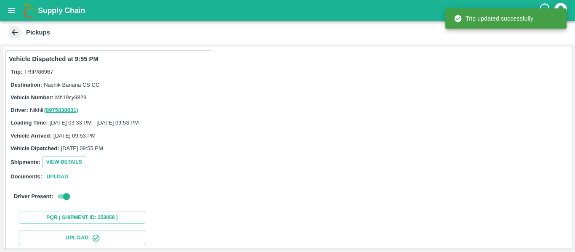
scroll to position [145, 0]
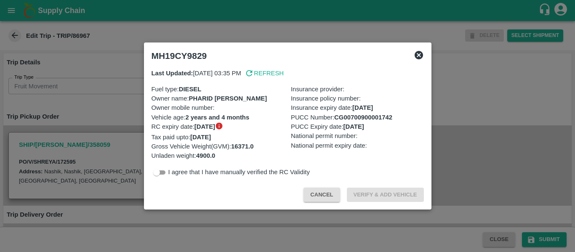
click at [422, 54] on icon at bounding box center [418, 55] width 8 height 8
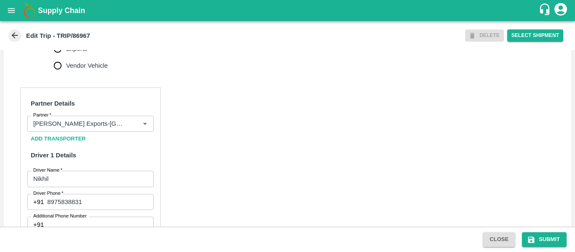
scroll to position [638, 0]
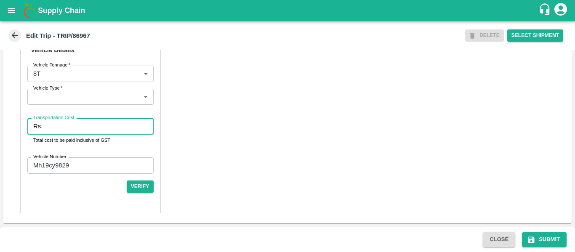
click at [61, 133] on input "Transportation Cost" at bounding box center [99, 126] width 107 height 16
type input "10000"
click at [538, 234] on button "Submit" at bounding box center [544, 239] width 45 height 15
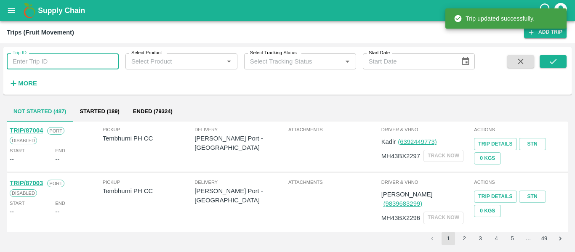
click at [50, 64] on input "Trip ID" at bounding box center [63, 61] width 112 height 16
paste input "86975"
type input "86975"
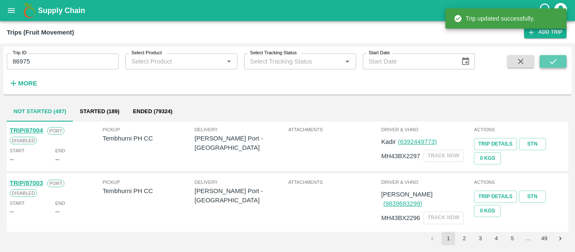
click at [554, 60] on icon "submit" at bounding box center [552, 61] width 9 height 9
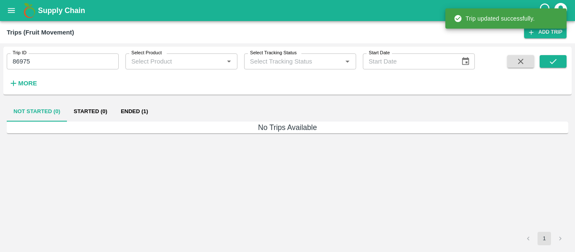
click at [136, 111] on button "Ended (1)" at bounding box center [134, 111] width 41 height 20
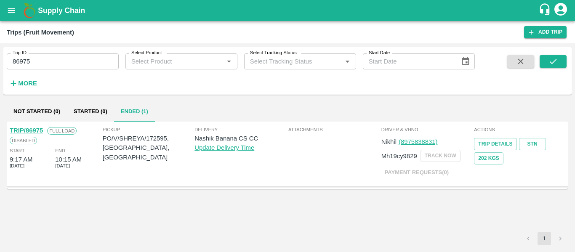
click at [41, 130] on link "TRIP/86975" at bounding box center [26, 130] width 33 height 7
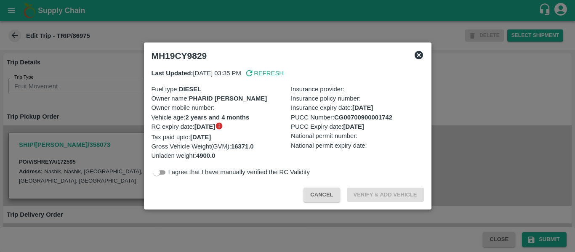
click at [420, 56] on icon at bounding box center [418, 55] width 8 height 8
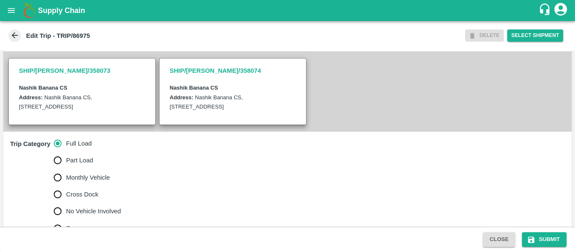
scroll to position [172, 0]
click at [92, 182] on span "Monthly Vehicle" at bounding box center [88, 177] width 44 height 9
click at [66, 184] on input "Monthly Vehicle" at bounding box center [57, 177] width 17 height 17
radio input "true"
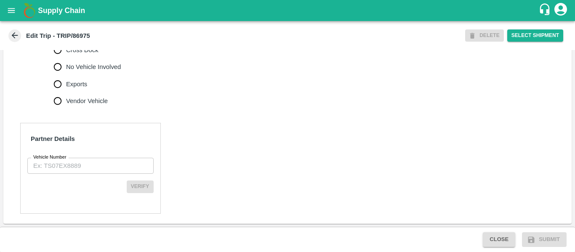
click at [87, 173] on input "Vehicle Number" at bounding box center [90, 166] width 126 height 16
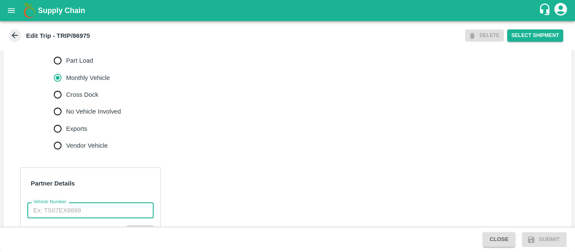
click at [88, 120] on label "No Vehicle Involved" at bounding box center [85, 111] width 72 height 17
click at [66, 120] on input "No Vehicle Involved" at bounding box center [57, 111] width 17 height 17
radio input "true"
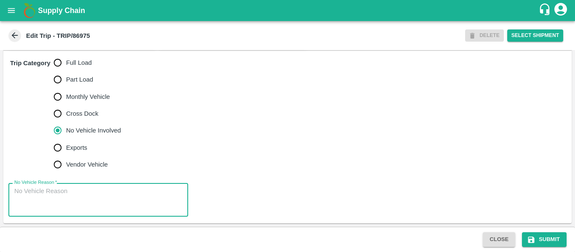
click at [74, 194] on textarea "No Vehicle Reason   *" at bounding box center [98, 200] width 168 height 26
type textarea "Field Dump"
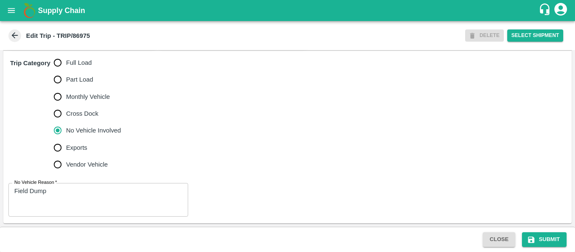
click at [393, 62] on div "Trip Category Full Load Part Load Monthly Vehicle Cross Dock No Vehicle Involve…" at bounding box center [287, 113] width 568 height 125
click at [543, 243] on button "Submit" at bounding box center [544, 239] width 45 height 15
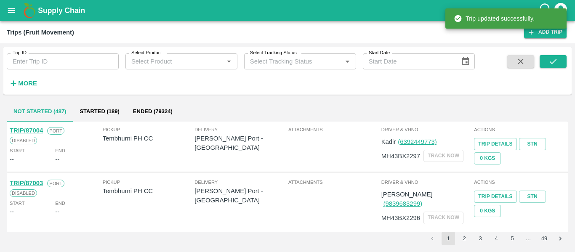
click at [8, 8] on icon "open drawer" at bounding box center [11, 10] width 9 height 9
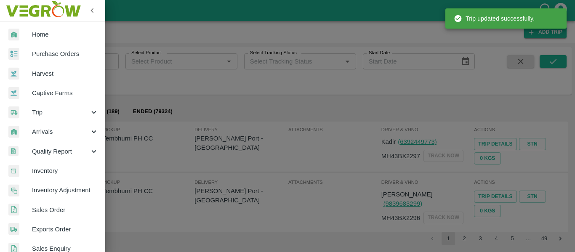
click at [49, 49] on link "Purchase Orders" at bounding box center [52, 53] width 105 height 19
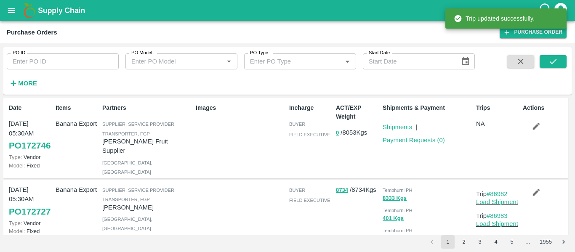
click at [38, 58] on input "PO ID" at bounding box center [63, 61] width 112 height 16
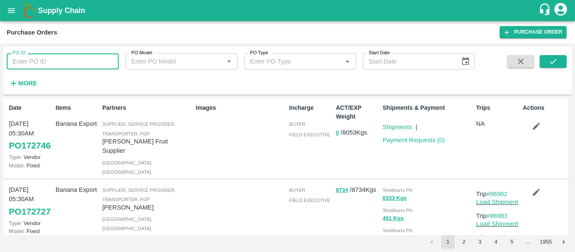
paste input "172595"
click at [548, 61] on icon "submit" at bounding box center [552, 61] width 9 height 9
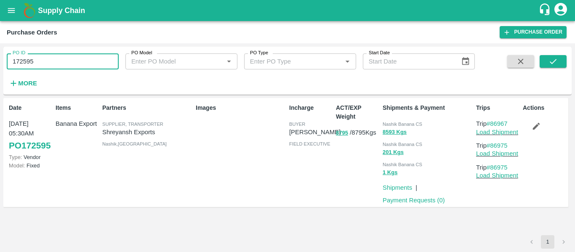
click at [35, 62] on input "172595" at bounding box center [63, 61] width 112 height 16
paste input "text"
type input "172597"
click at [553, 59] on icon "submit" at bounding box center [552, 61] width 9 height 9
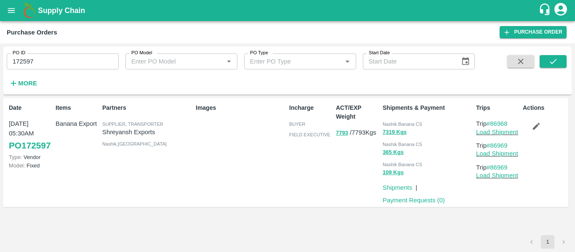
click at [534, 124] on icon "button" at bounding box center [535, 126] width 9 height 9
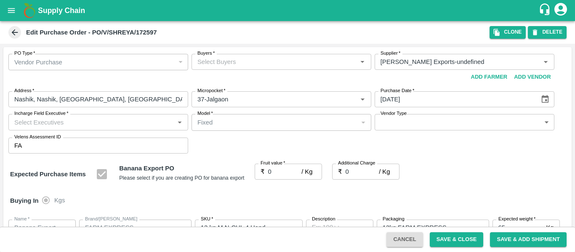
click at [238, 52] on div "PO Type   * Vendor Purchase 2 PO Type Buyers   * Buyers   * Supplier   * Suppli…" at bounding box center [287, 103] width 568 height 113
click at [239, 67] on input "Buyers   *" at bounding box center [274, 61] width 161 height 11
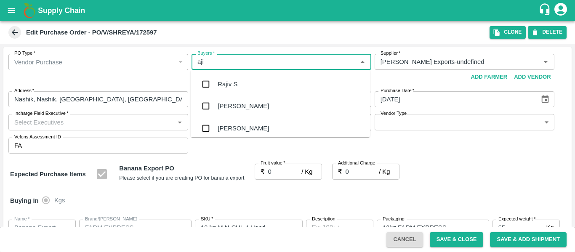
type input "ajit"
click at [241, 84] on div "[PERSON_NAME]" at bounding box center [242, 83] width 51 height 9
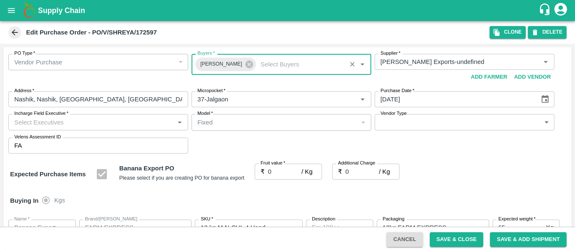
click at [273, 175] on input "0" at bounding box center [285, 172] width 34 height 16
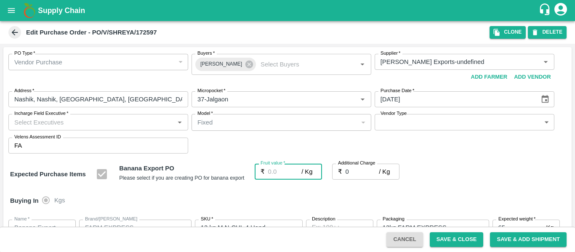
type input "1"
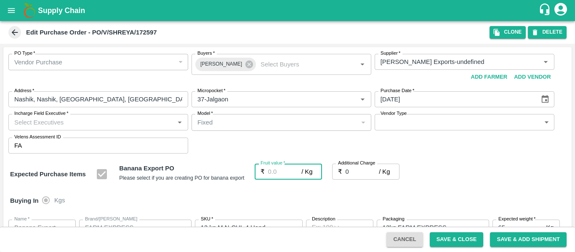
type input "1"
type input "19"
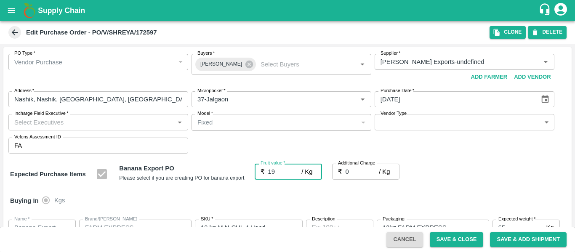
type input "19"
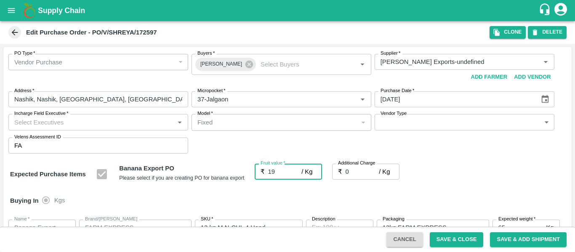
type input "19"
click at [355, 171] on input "0" at bounding box center [362, 172] width 34 height 16
type input "2"
type input "21"
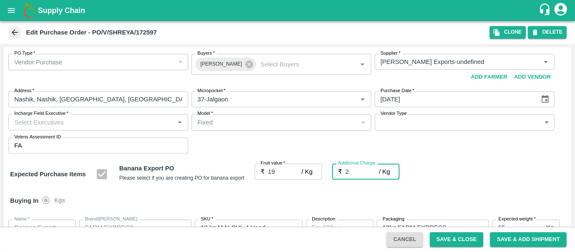
type input "21"
type input "2.7"
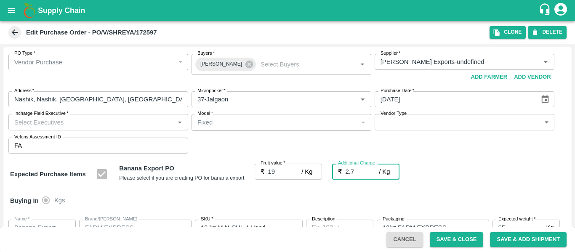
type input "21.7"
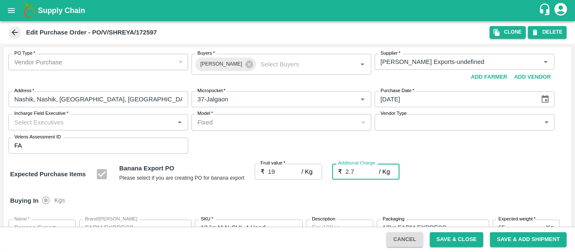
type input "2.75"
type input "21.75"
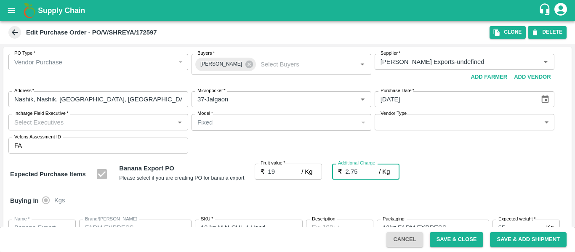
type input "21.75"
type input "2.75"
click at [458, 184] on div "Expected Purchase Items Banana Export PO Please select if you are creating PO f…" at bounding box center [287, 174] width 554 height 21
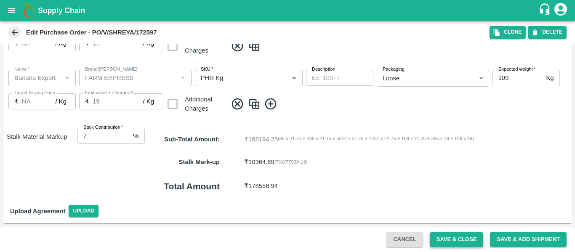
click at [449, 233] on button "Save & Close" at bounding box center [456, 239] width 54 height 15
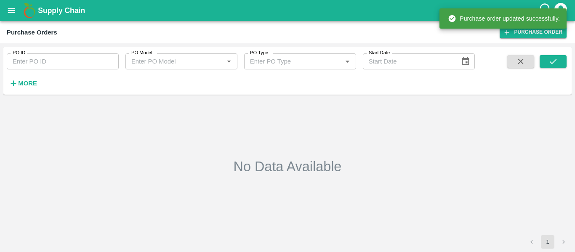
type input "172597"
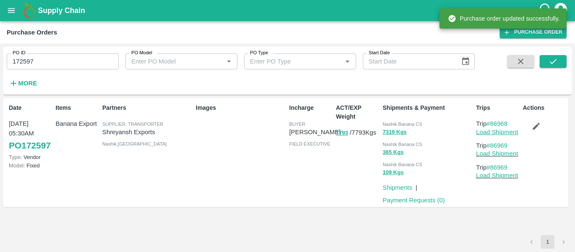
click at [504, 134] on link "Load Shipment" at bounding box center [497, 132] width 42 height 7
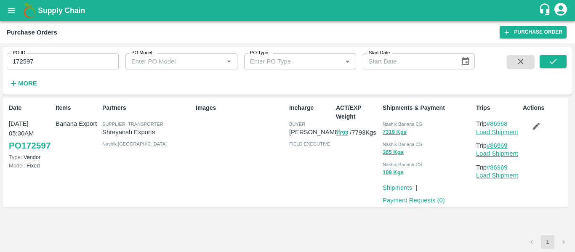
drag, startPoint x: 513, startPoint y: 145, endPoint x: 492, endPoint y: 148, distance: 21.3
click at [492, 148] on p "Trip #86969" at bounding box center [497, 145] width 43 height 9
copy link "86969"
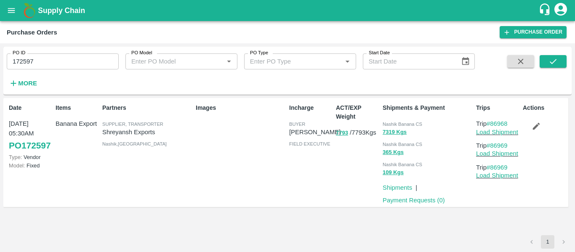
click at [16, 16] on button "open drawer" at bounding box center [11, 10] width 19 height 19
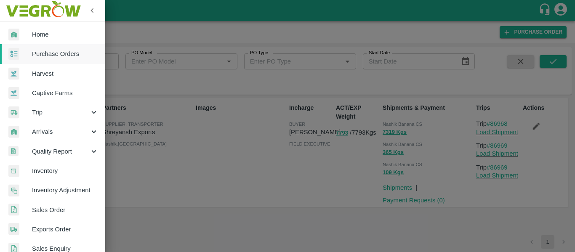
click at [49, 112] on span "Trip" at bounding box center [60, 112] width 57 height 9
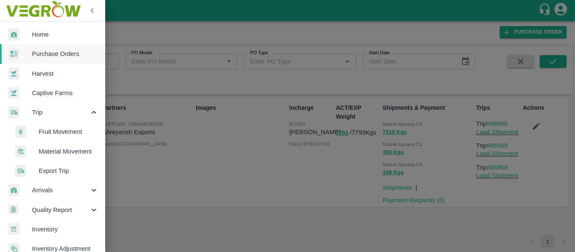
click at [61, 132] on span "Fruit Movement" at bounding box center [69, 131] width 60 height 9
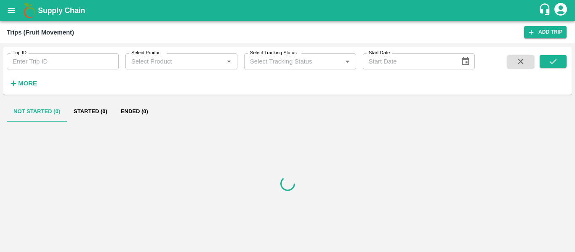
click at [58, 61] on input "Trip ID" at bounding box center [63, 61] width 112 height 16
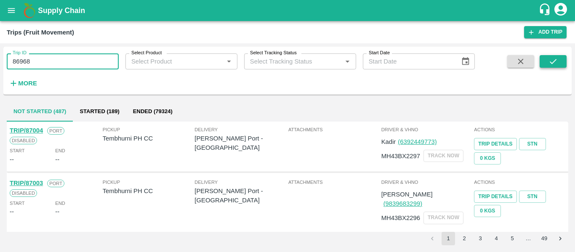
type input "86968"
click at [556, 55] on button "submit" at bounding box center [552, 61] width 27 height 13
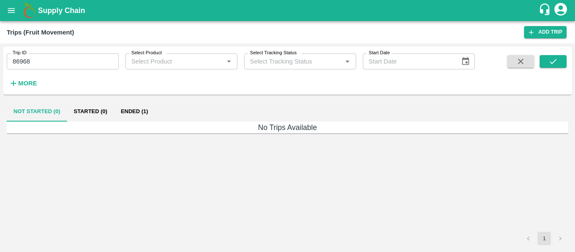
click at [141, 112] on button "Ended (1)" at bounding box center [134, 111] width 41 height 20
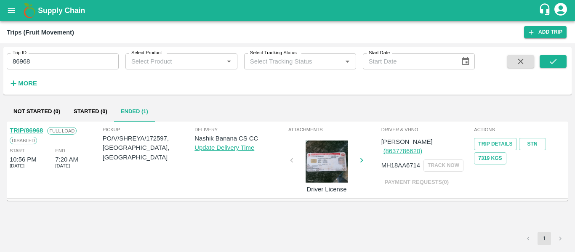
click at [31, 134] on div "TRIP/86968" at bounding box center [26, 130] width 33 height 9
click at [30, 133] on link "TRIP/86968" at bounding box center [26, 130] width 33 height 7
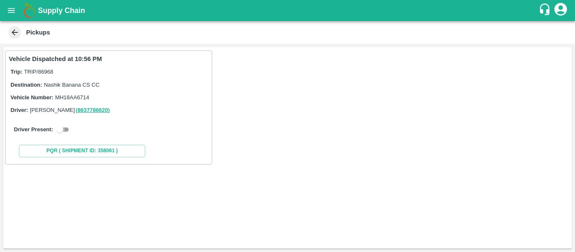
click at [68, 125] on input "checkbox" at bounding box center [60, 130] width 30 height 10
checkbox input "true"
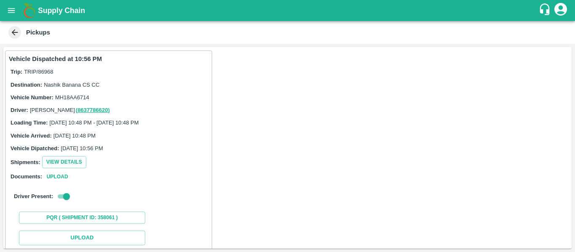
scroll to position [123, 0]
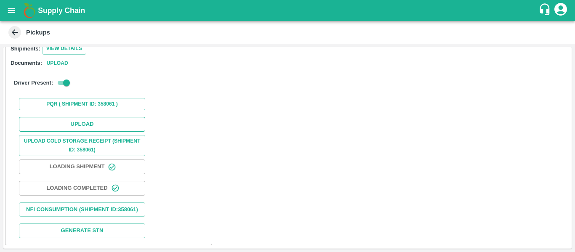
click at [79, 117] on button "Upload" at bounding box center [82, 124] width 126 height 15
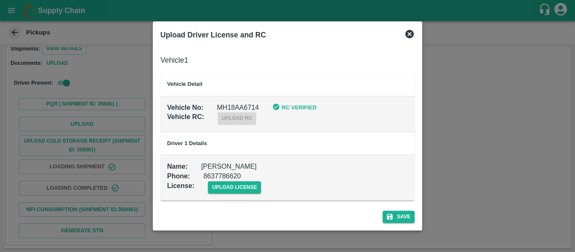
click at [227, 193] on td "Name : [PERSON_NAME] Phone : [PHONE_NUMBER] License : upload license" at bounding box center [287, 177] width 254 height 45
click at [247, 184] on span "upload license" at bounding box center [234, 187] width 53 height 12
click at [0, 0] on input "upload license" at bounding box center [0, 0] width 0 height 0
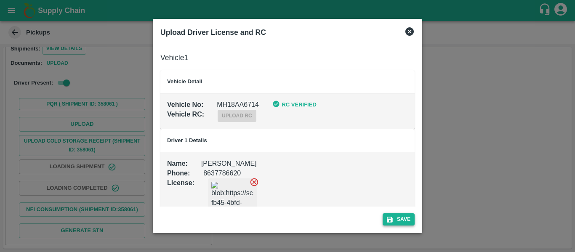
click at [398, 217] on button "Save" at bounding box center [398, 219] width 32 height 12
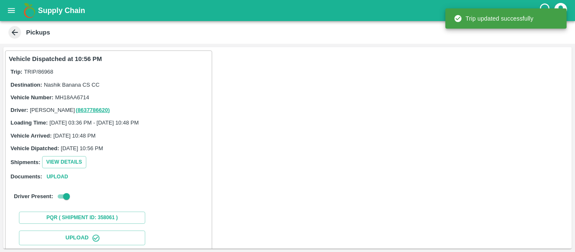
scroll to position [145, 0]
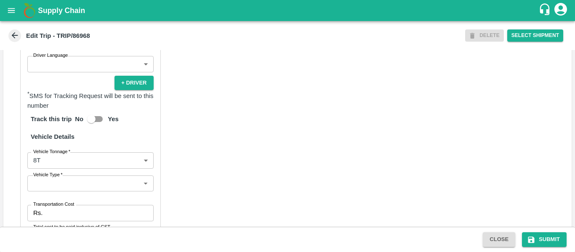
scroll to position [638, 0]
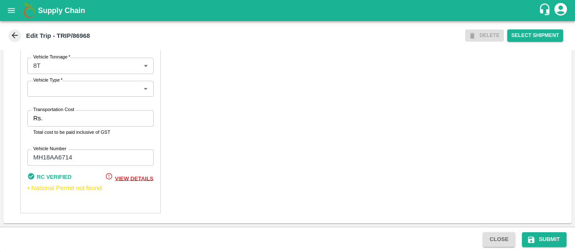
click at [52, 126] on input "Transportation Cost" at bounding box center [99, 118] width 107 height 16
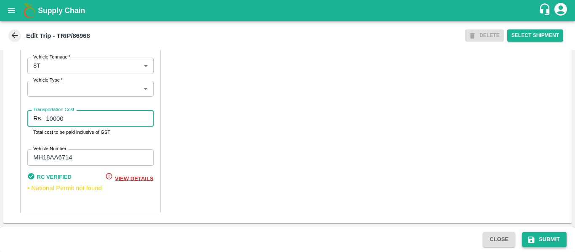
type input "10000"
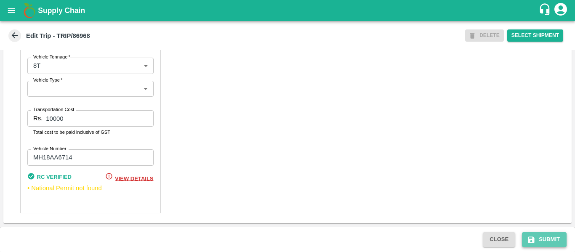
click at [544, 236] on button "Submit" at bounding box center [544, 239] width 45 height 15
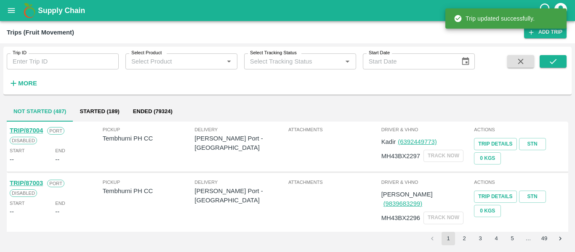
click at [32, 63] on input "Trip ID" at bounding box center [63, 61] width 112 height 16
paste input "86969"
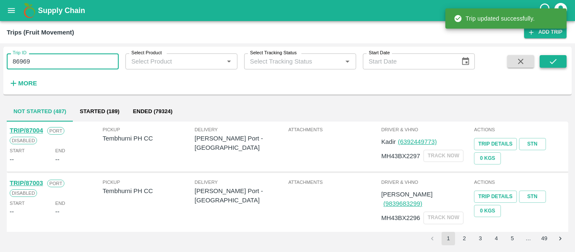
type input "86969"
click at [546, 64] on button "submit" at bounding box center [552, 61] width 27 height 13
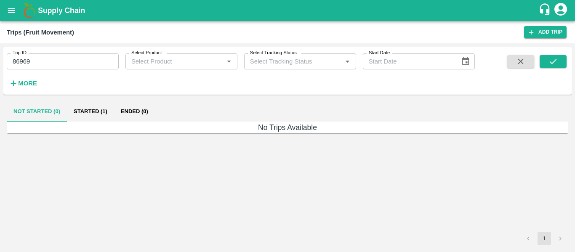
click at [94, 111] on button "Started (1)" at bounding box center [90, 111] width 47 height 20
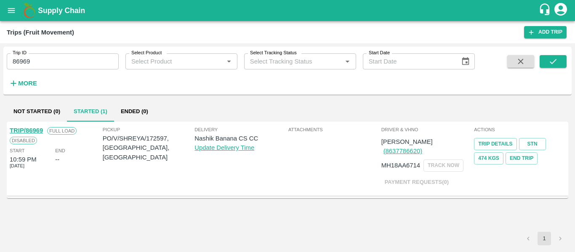
click at [31, 130] on link "TRIP/86969" at bounding box center [26, 130] width 33 height 7
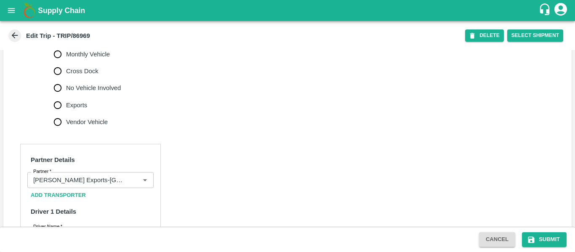
click at [77, 93] on span "No Vehicle Involved" at bounding box center [93, 87] width 55 height 9
click at [66, 95] on input "No Vehicle Involved" at bounding box center [57, 87] width 17 height 17
radio input "true"
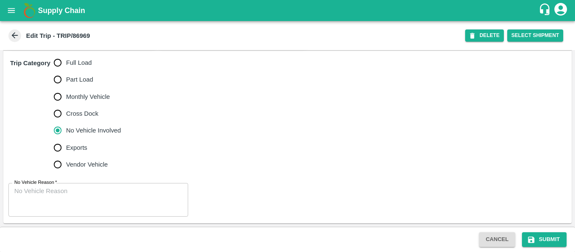
scroll to position [262, 0]
click at [57, 211] on textarea "No Vehicle Reason   *" at bounding box center [98, 200] width 168 height 26
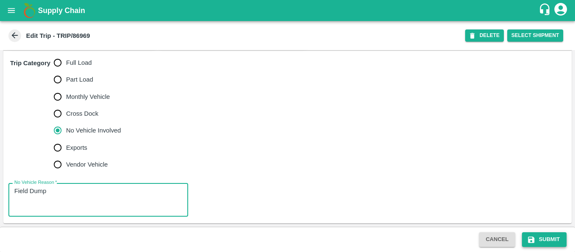
type textarea "Field Dump"
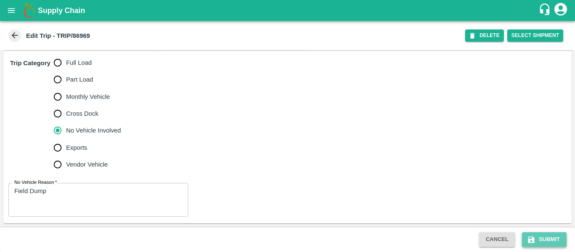
click at [537, 241] on button "Submit" at bounding box center [544, 239] width 45 height 15
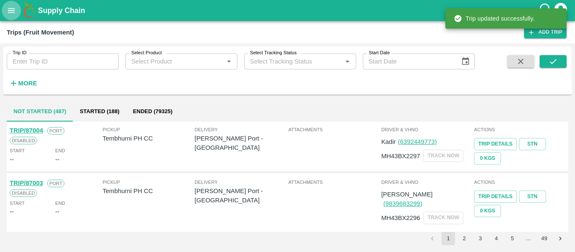
click at [12, 15] on icon "open drawer" at bounding box center [11, 10] width 9 height 9
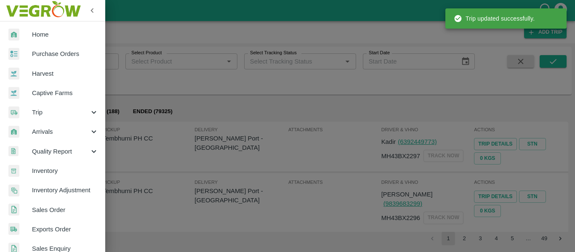
click at [47, 56] on span "Purchase Orders" at bounding box center [65, 53] width 66 height 9
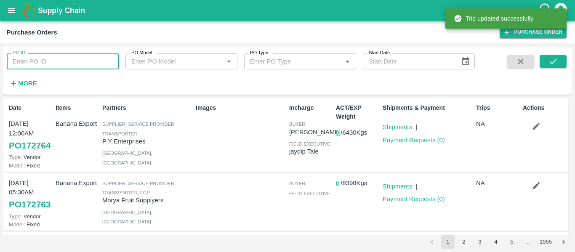
click at [44, 58] on input "PO ID" at bounding box center [63, 61] width 112 height 16
paste input "172597"
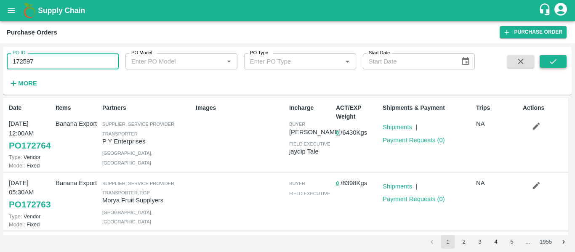
type input "172597"
click at [563, 65] on button "submit" at bounding box center [552, 61] width 27 height 13
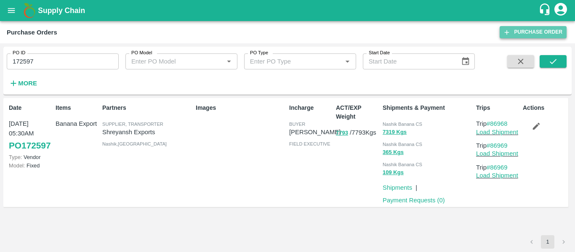
click at [518, 32] on link "Purchase Order" at bounding box center [532, 32] width 67 height 12
